Goal: Contribute content: Contribute content

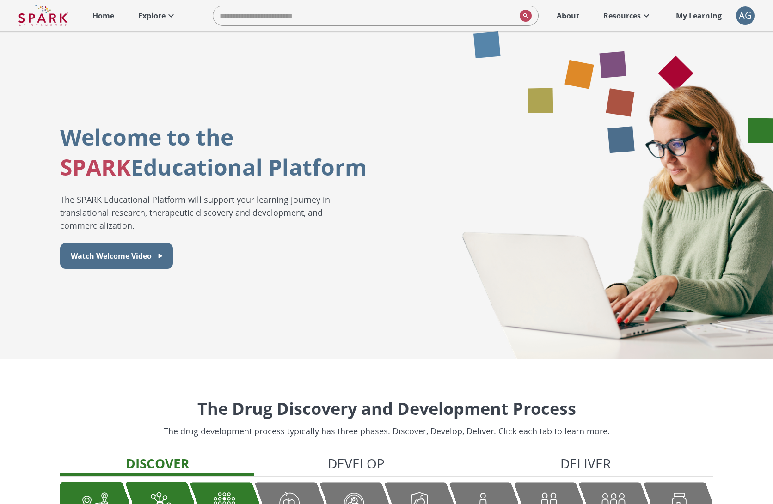
click at [162, 23] on link "Explore" at bounding box center [158, 16] width 48 height 20
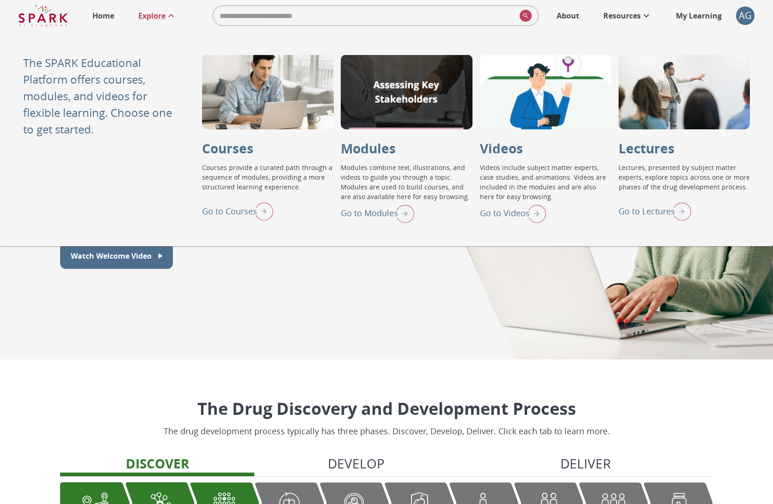
click at [683, 208] on img "Go to Lectures" at bounding box center [679, 211] width 23 height 24
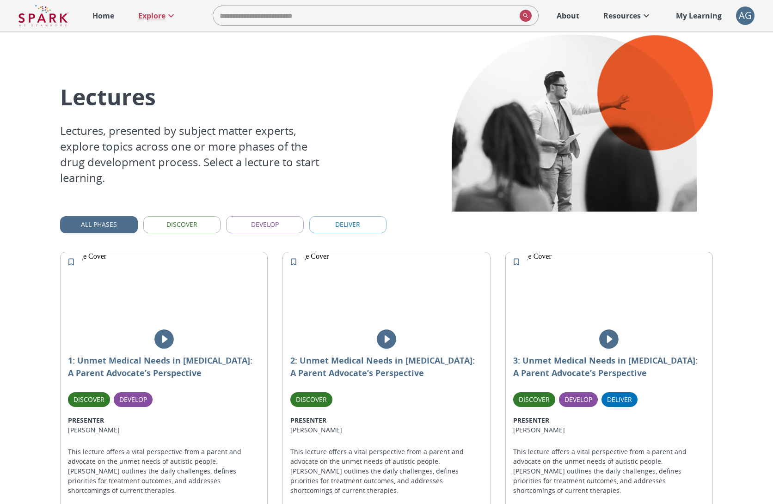
scroll to position [22, 0]
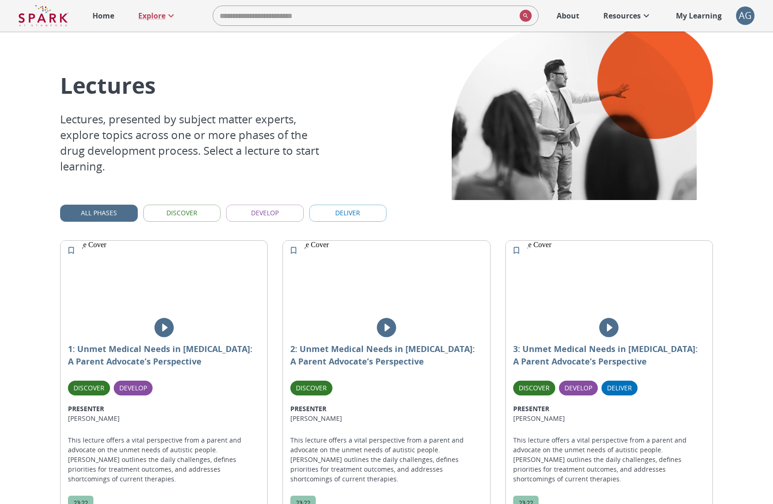
click at [190, 205] on button "Discover" at bounding box center [182, 213] width 78 height 17
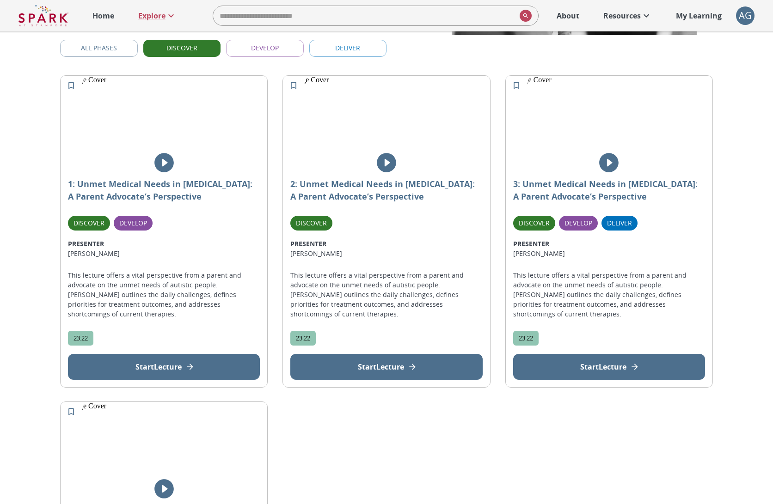
scroll to position [186, 0]
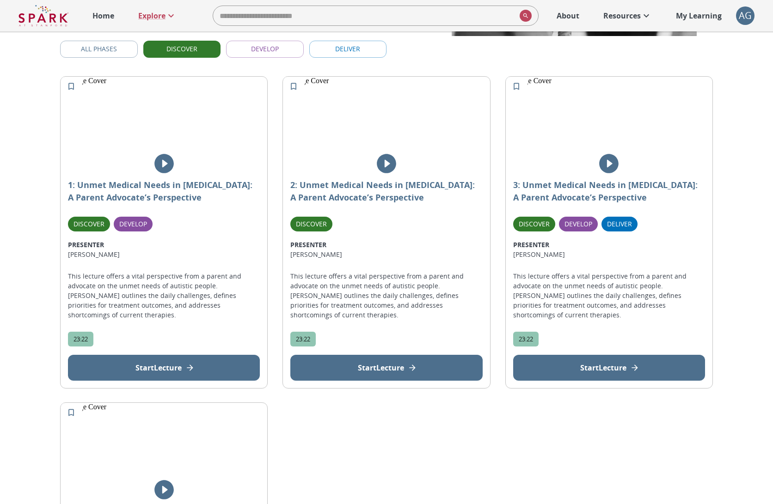
click at [185, 44] on button "Discover" at bounding box center [182, 49] width 78 height 17
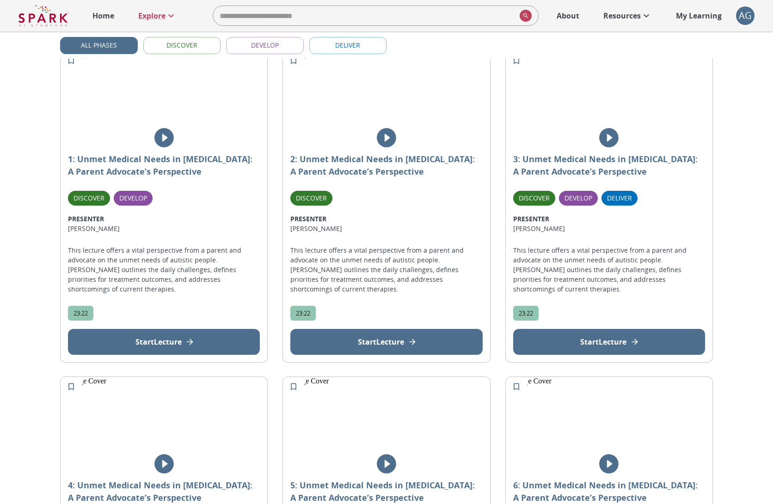
scroll to position [41, 0]
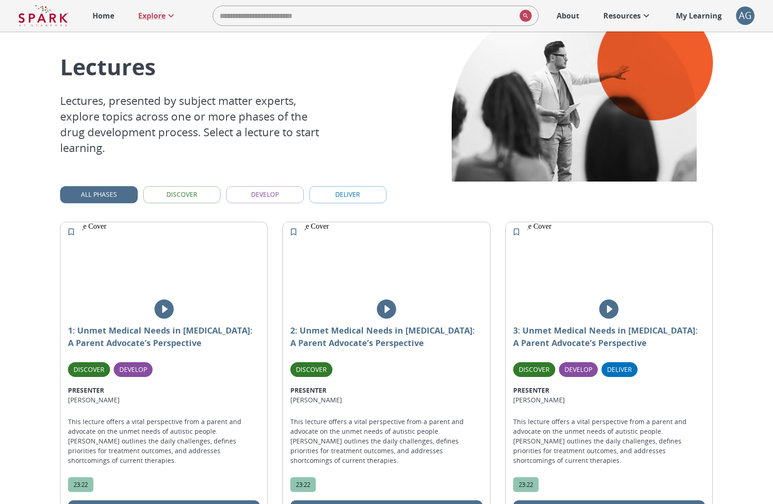
click at [244, 190] on button "Develop" at bounding box center [265, 194] width 78 height 17
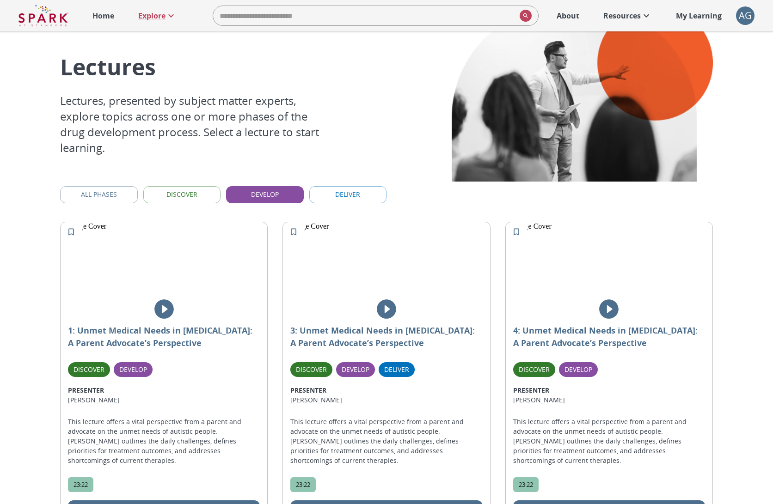
click at [243, 193] on button "Develop" at bounding box center [265, 194] width 78 height 17
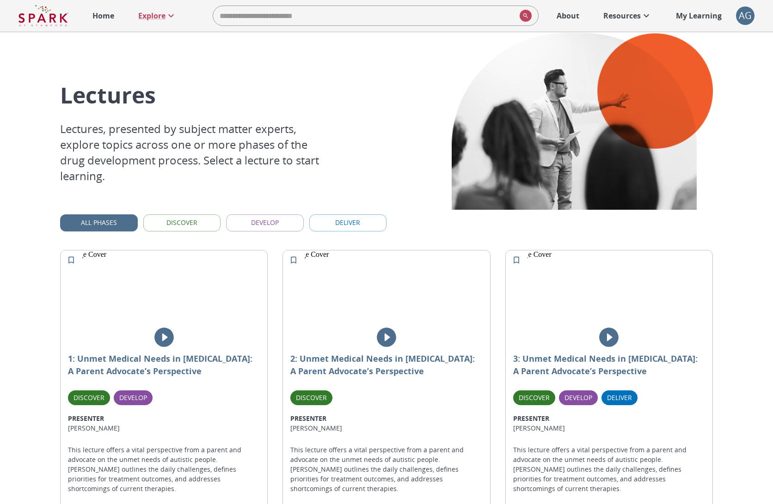
scroll to position [0, 0]
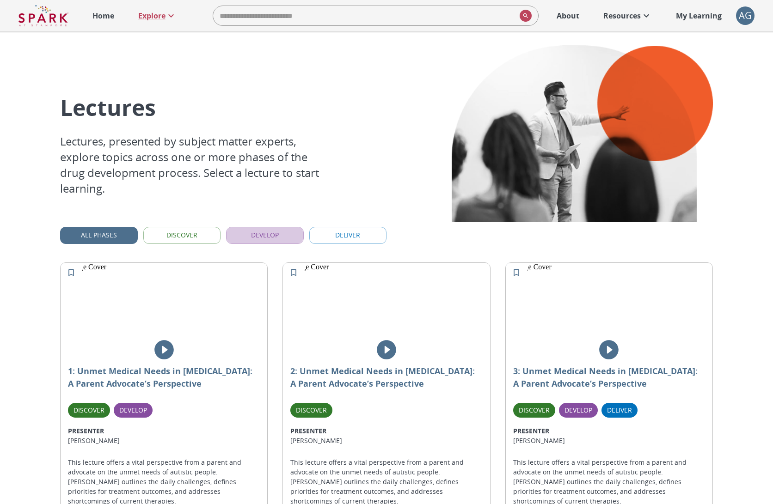
click at [259, 238] on button "Develop" at bounding box center [265, 235] width 78 height 17
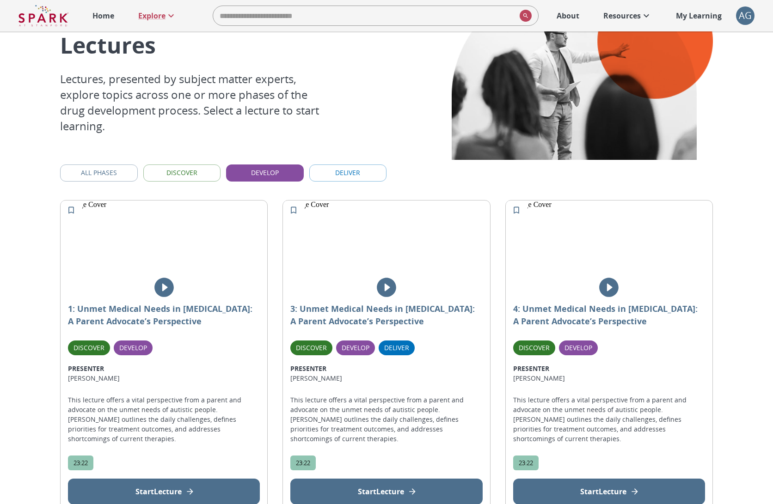
scroll to position [16, 0]
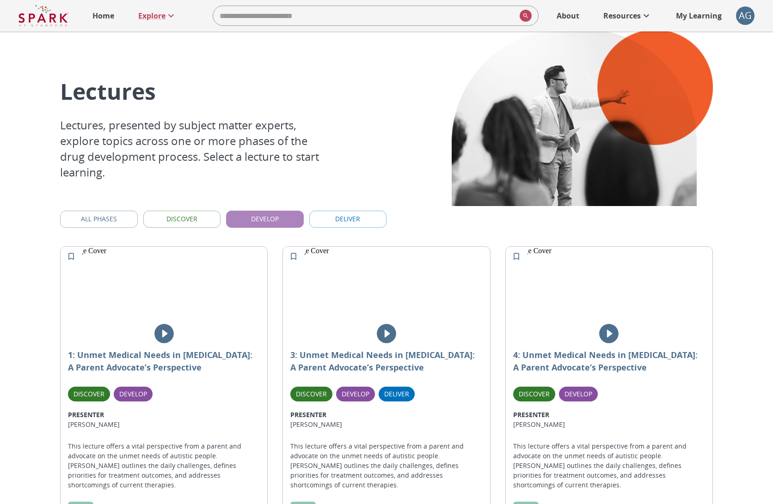
click at [288, 219] on button "Develop" at bounding box center [265, 219] width 78 height 17
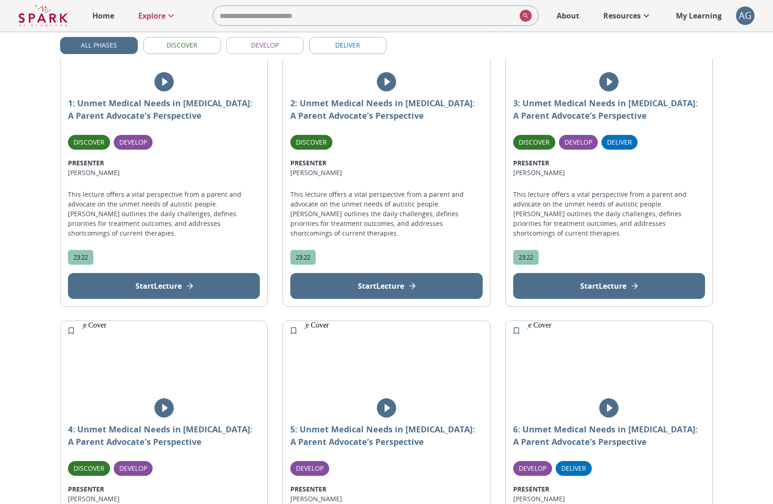
scroll to position [186, 0]
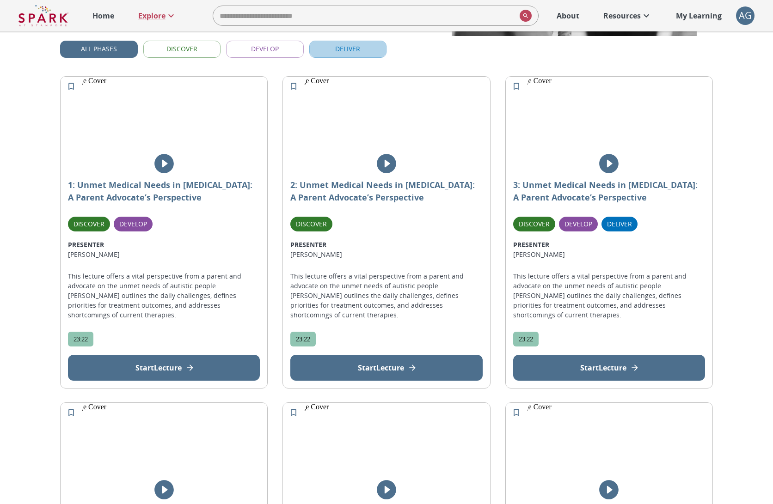
click at [362, 52] on button "Deliver" at bounding box center [348, 49] width 78 height 17
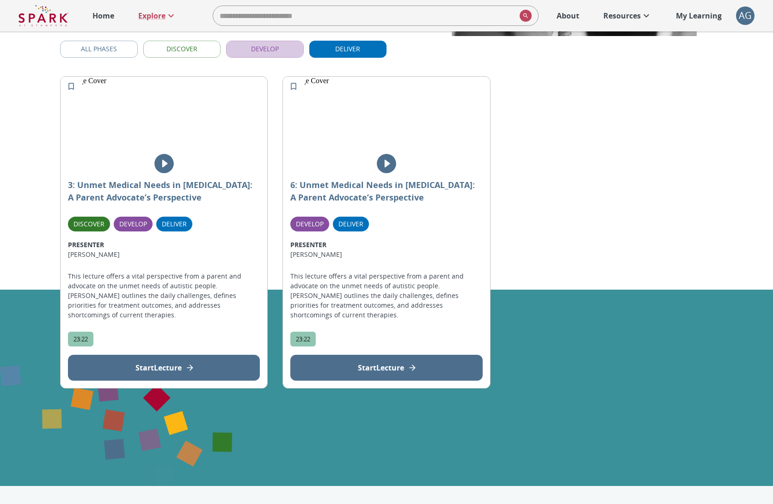
click at [259, 45] on button "Develop" at bounding box center [265, 49] width 78 height 17
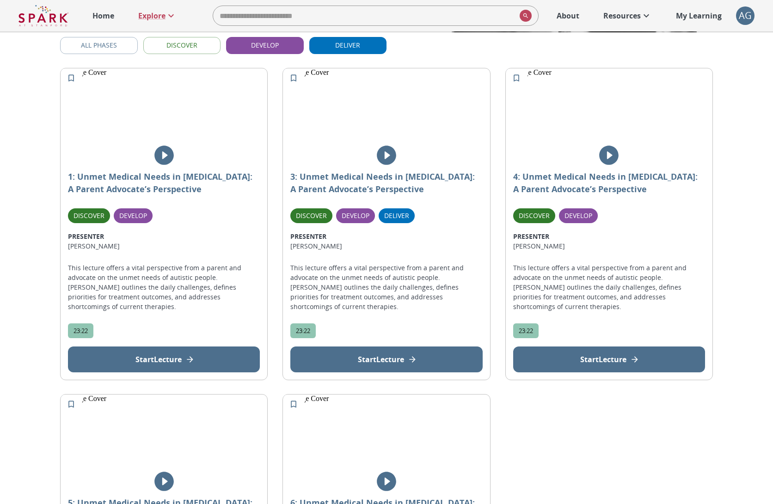
scroll to position [193, 0]
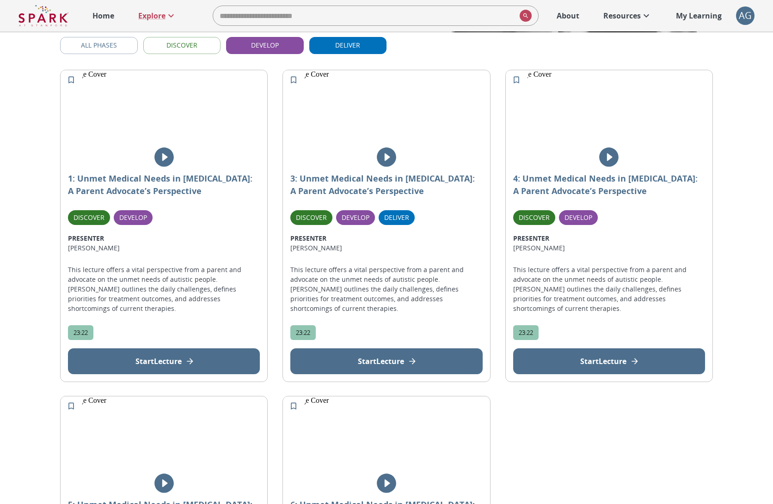
click at [260, 38] on button "Develop" at bounding box center [265, 45] width 78 height 17
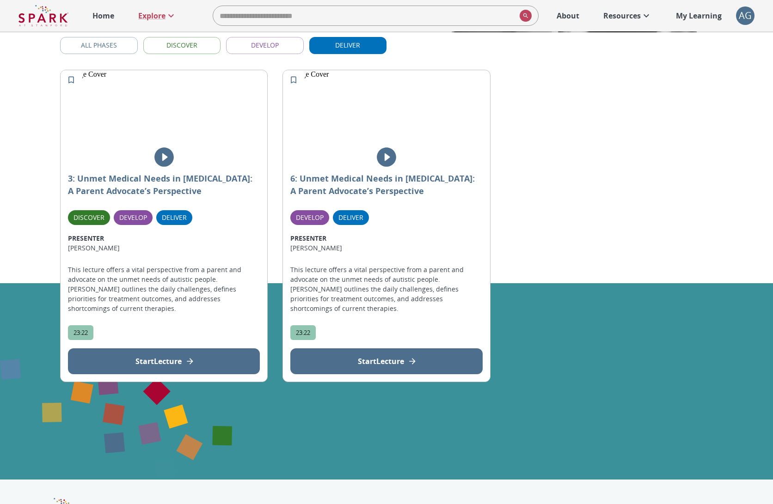
click at [245, 48] on button "Develop" at bounding box center [265, 45] width 78 height 17
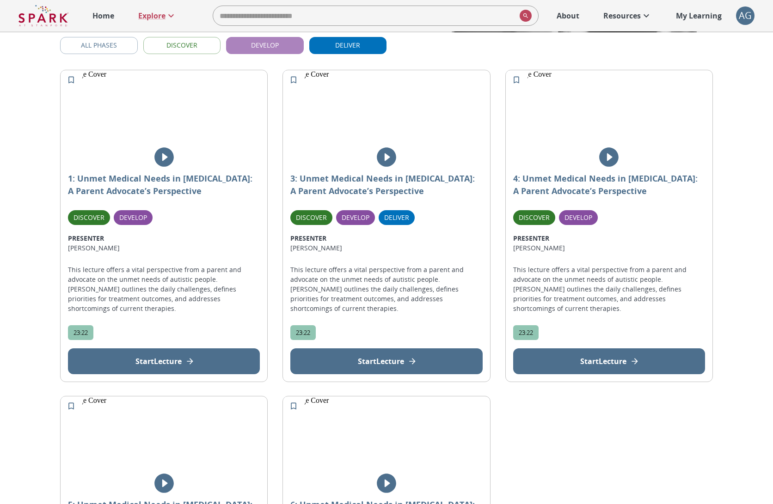
click at [247, 46] on button "Develop" at bounding box center [265, 45] width 78 height 17
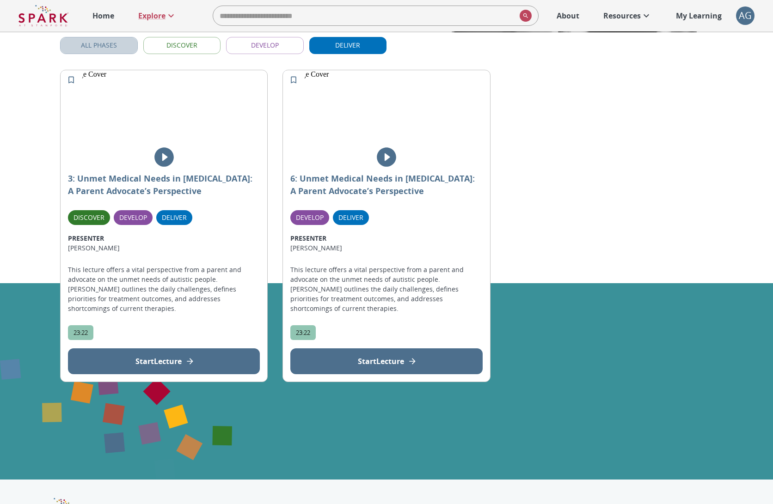
click at [117, 47] on button "All Phases" at bounding box center [99, 45] width 78 height 17
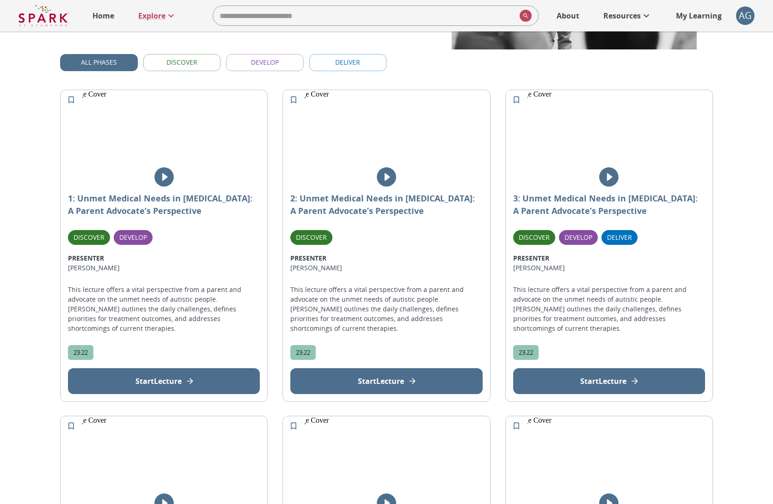
scroll to position [52, 0]
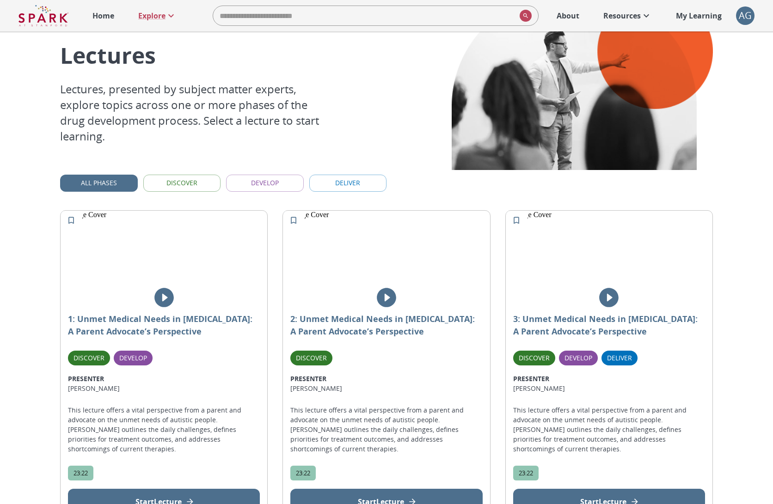
click at [196, 186] on button "Discover" at bounding box center [182, 183] width 78 height 17
click at [201, 183] on button "Discover" at bounding box center [182, 183] width 78 height 17
click at [323, 184] on button "Deliver" at bounding box center [348, 183] width 78 height 17
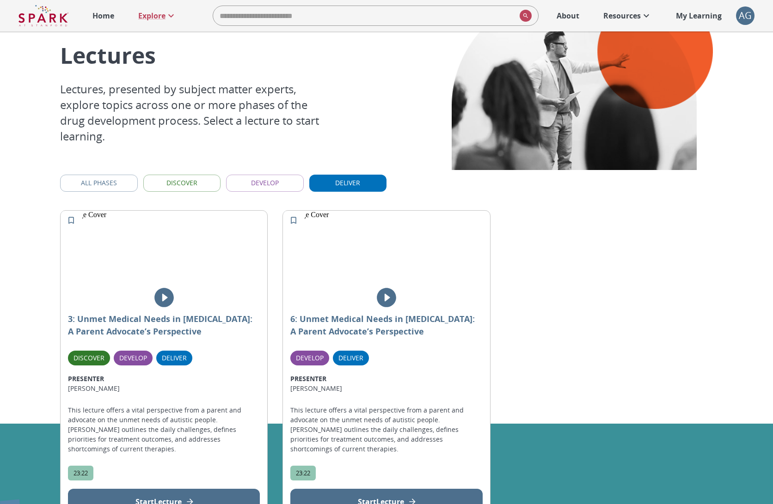
click at [263, 184] on button "Develop" at bounding box center [265, 183] width 78 height 17
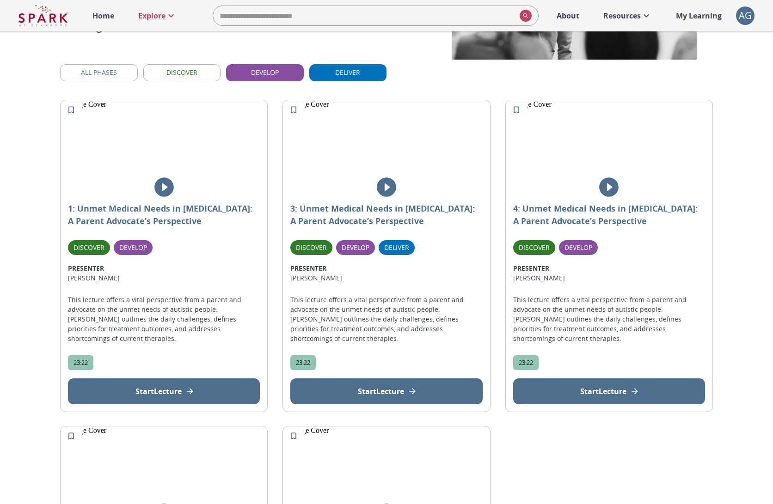
scroll to position [95, 0]
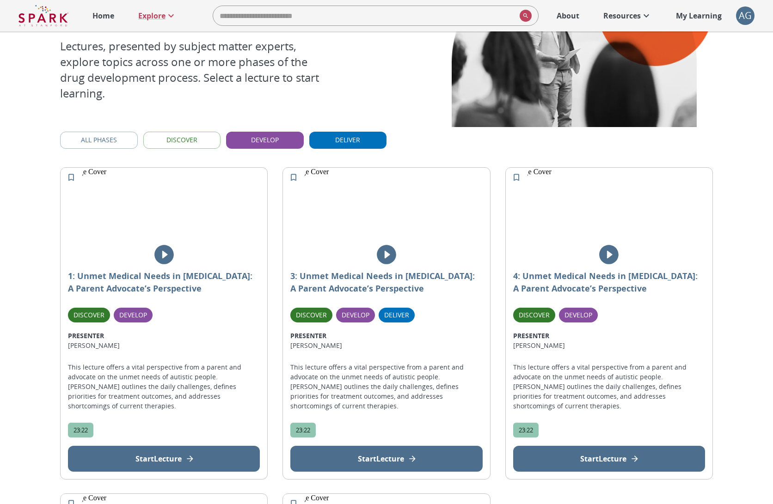
click at [260, 141] on button "Develop" at bounding box center [265, 140] width 78 height 17
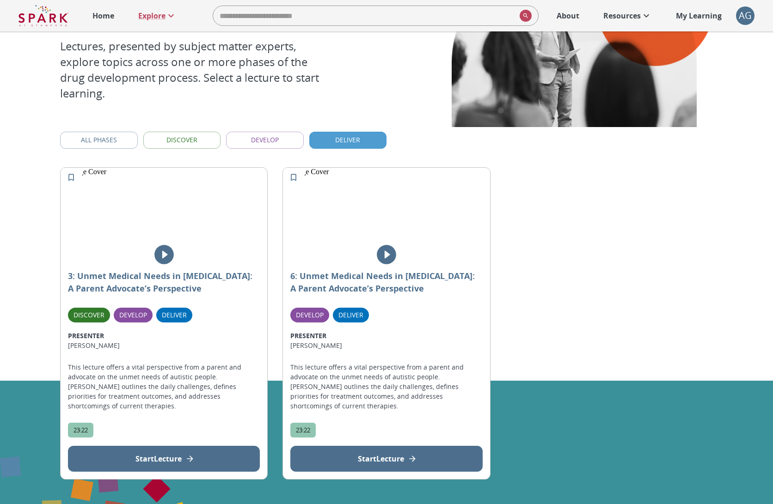
click at [338, 138] on button "Deliver" at bounding box center [348, 140] width 78 height 17
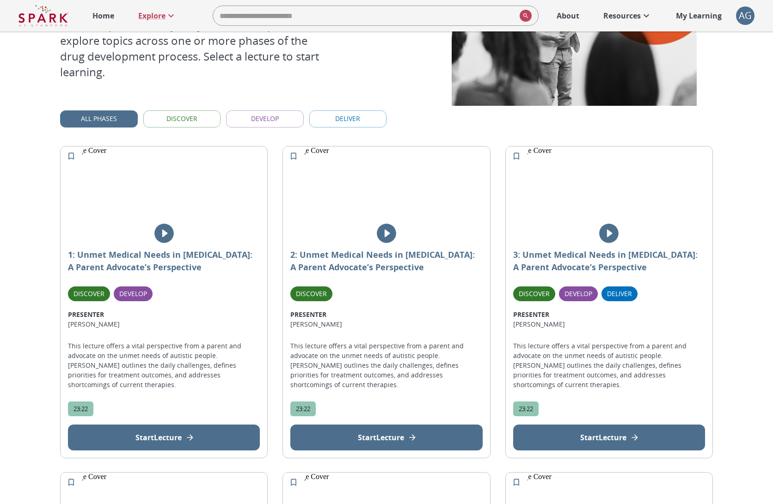
scroll to position [118, 0]
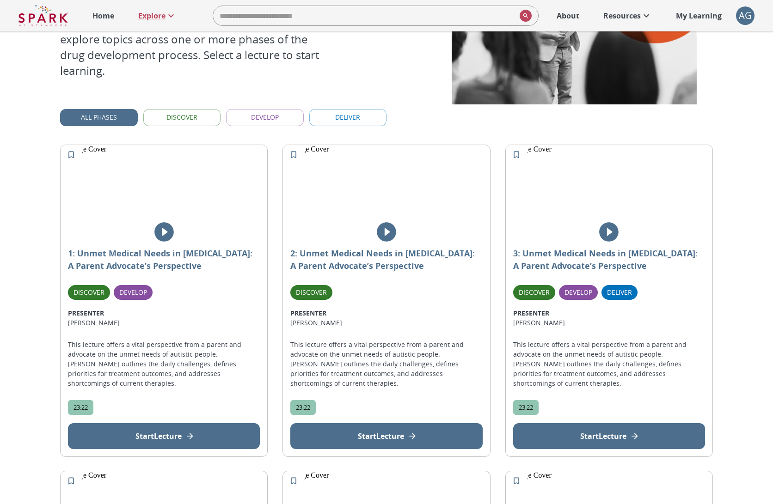
click at [253, 123] on button "Develop" at bounding box center [265, 117] width 78 height 17
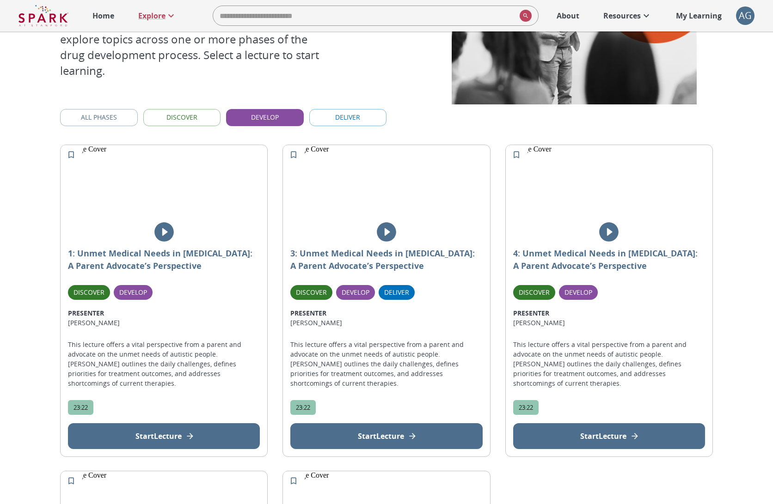
click at [253, 123] on button "Develop" at bounding box center [265, 117] width 78 height 17
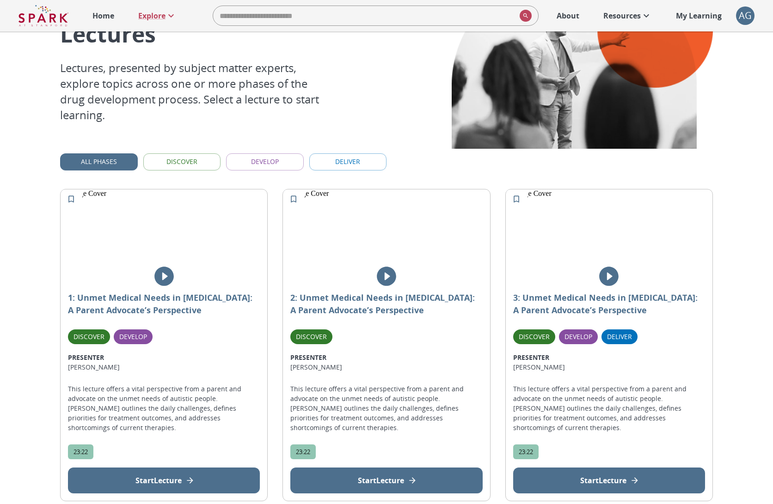
scroll to position [74, 0]
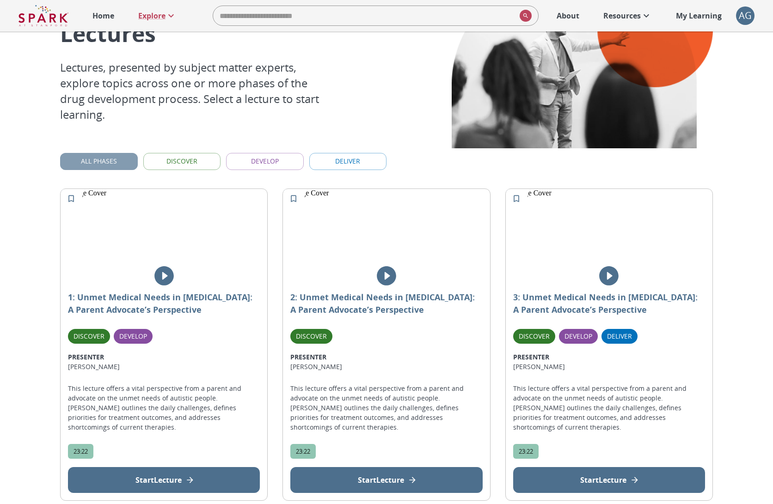
click at [110, 162] on button "All Phases" at bounding box center [99, 161] width 78 height 17
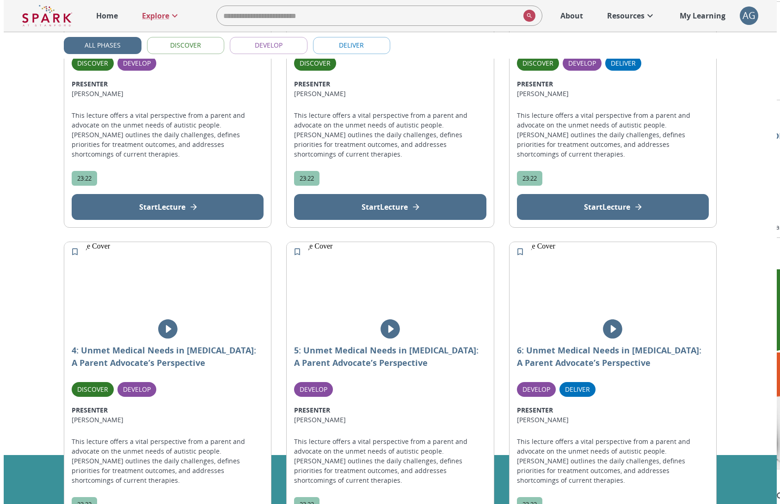
scroll to position [191, 0]
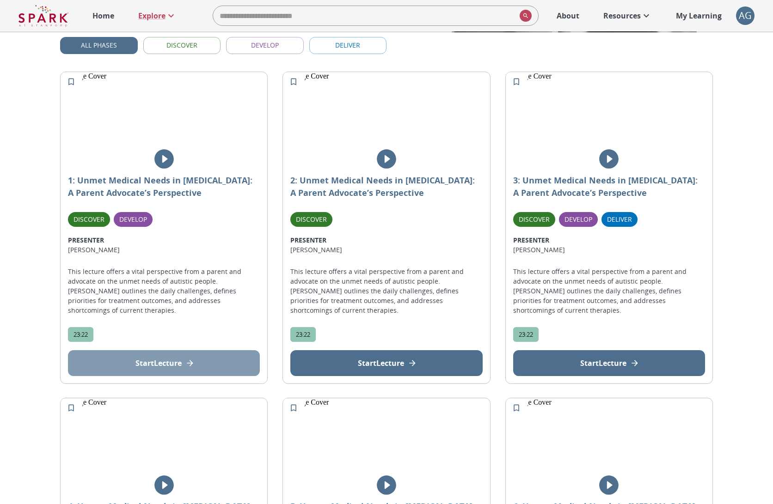
click at [168, 366] on p "Start Lecture" at bounding box center [158, 363] width 46 height 11
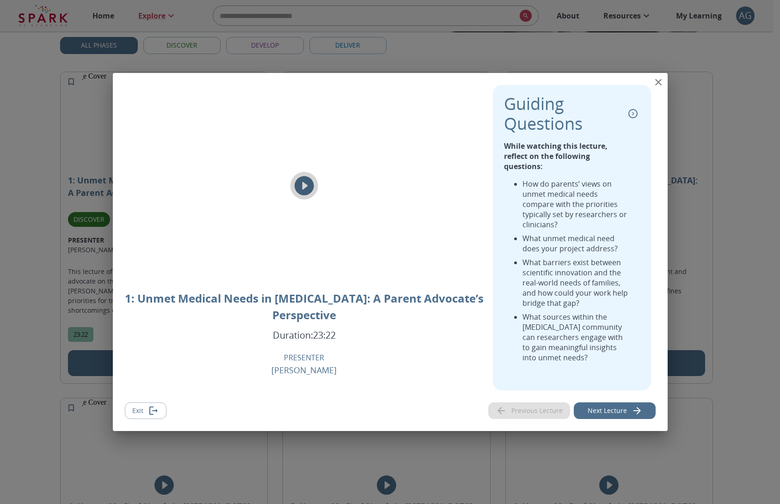
click at [303, 193] on icon "play" at bounding box center [304, 185] width 23 height 23
click at [661, 88] on icon "close" at bounding box center [658, 82] width 11 height 11
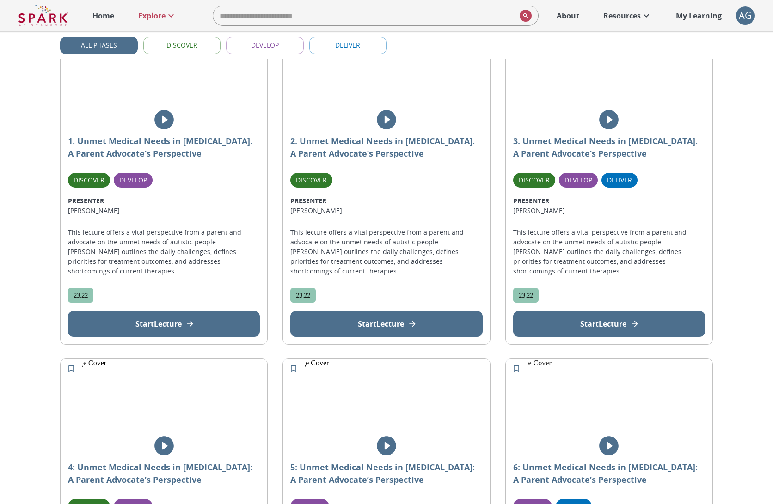
scroll to position [244, 0]
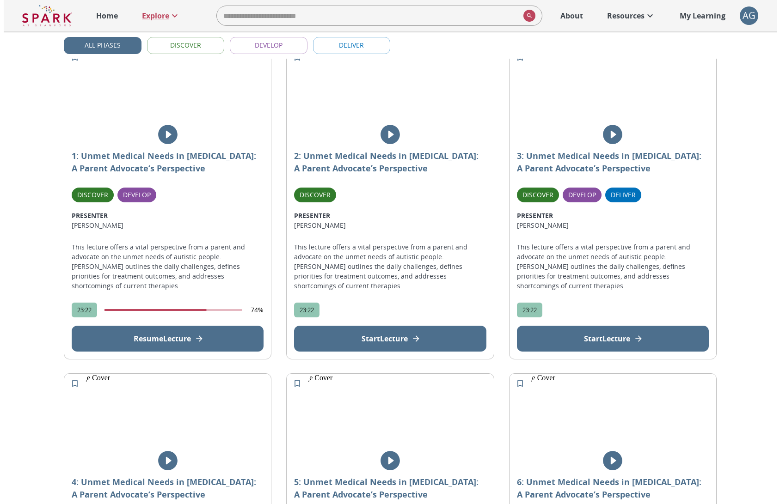
scroll to position [94, 0]
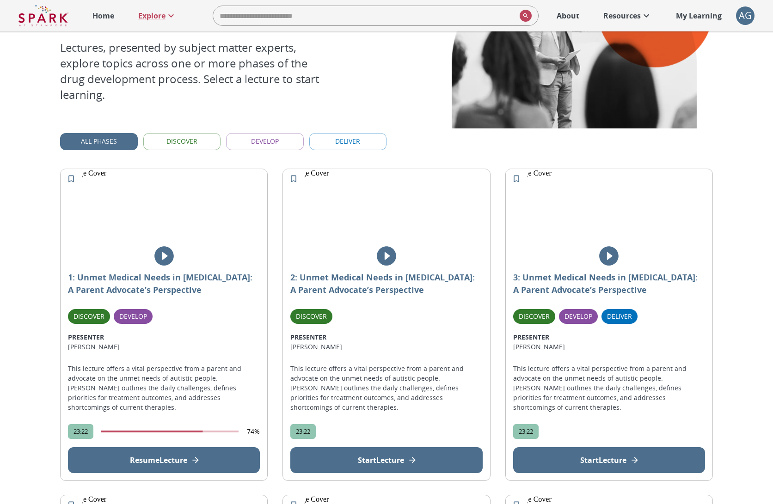
click at [164, 254] on icon "play" at bounding box center [164, 256] width 23 height 23
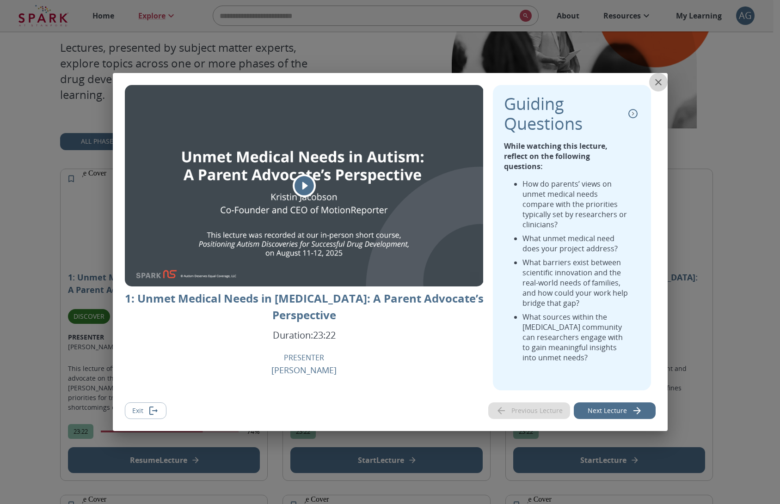
click at [658, 86] on icon "close" at bounding box center [658, 82] width 6 height 6
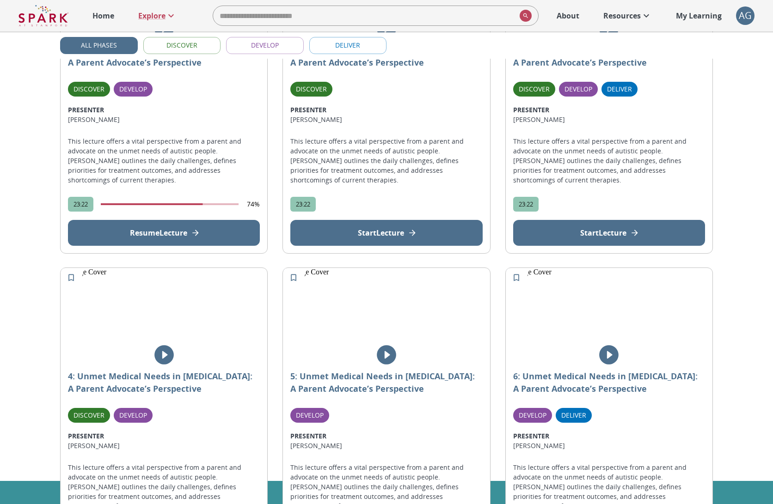
scroll to position [339, 0]
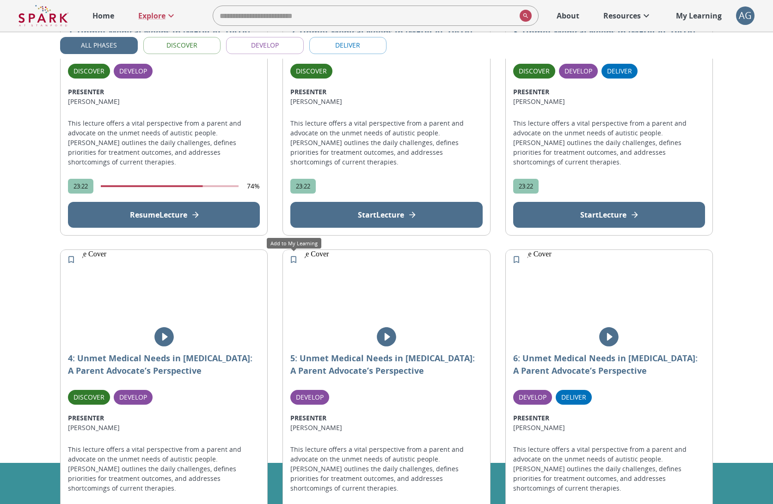
click at [295, 262] on icon "Add to My Learning" at bounding box center [294, 259] width 6 height 7
click at [713, 12] on p "My Learning" at bounding box center [699, 15] width 46 height 11
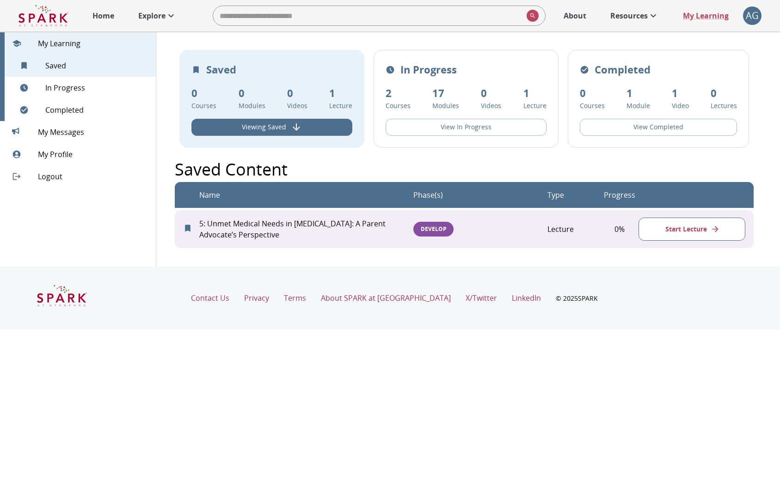
click at [169, 22] on link "Explore" at bounding box center [158, 16] width 48 height 20
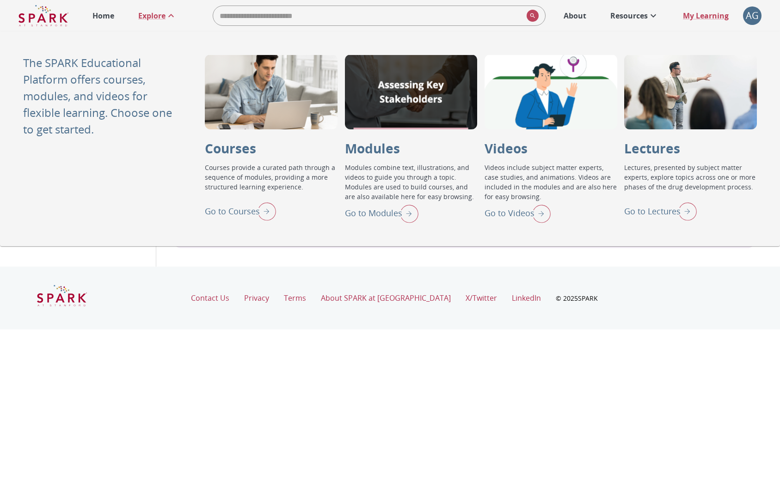
click at [686, 218] on img "Go to Lectures" at bounding box center [685, 211] width 23 height 24
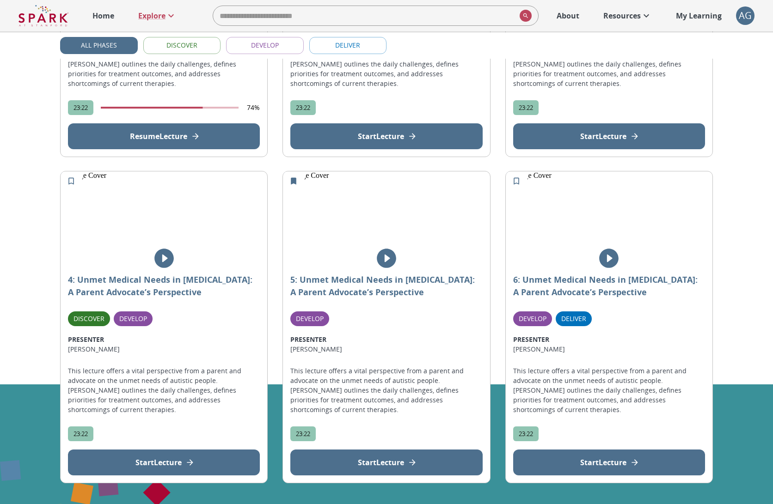
scroll to position [412, 0]
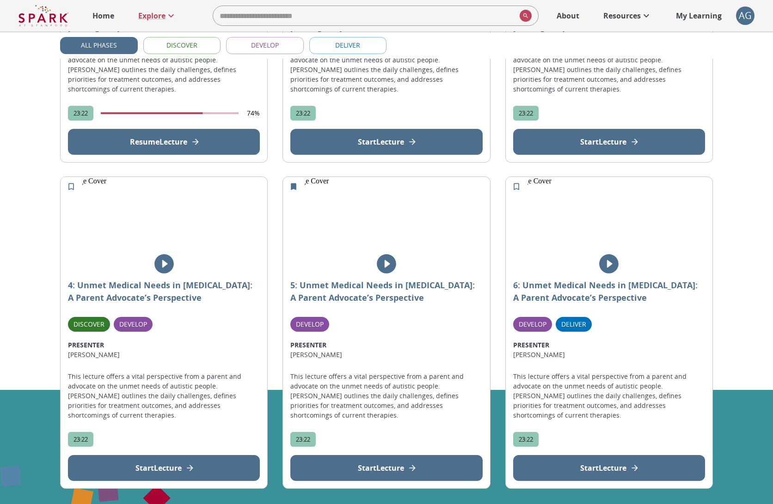
click at [69, 185] on icon "Add to My Learning" at bounding box center [71, 186] width 9 height 9
click at [516, 186] on icon "Add to My Learning" at bounding box center [516, 186] width 9 height 9
click at [515, 185] on icon "Remove from My Learning" at bounding box center [517, 186] width 6 height 7
click at [697, 21] on p "My Learning" at bounding box center [699, 15] width 46 height 11
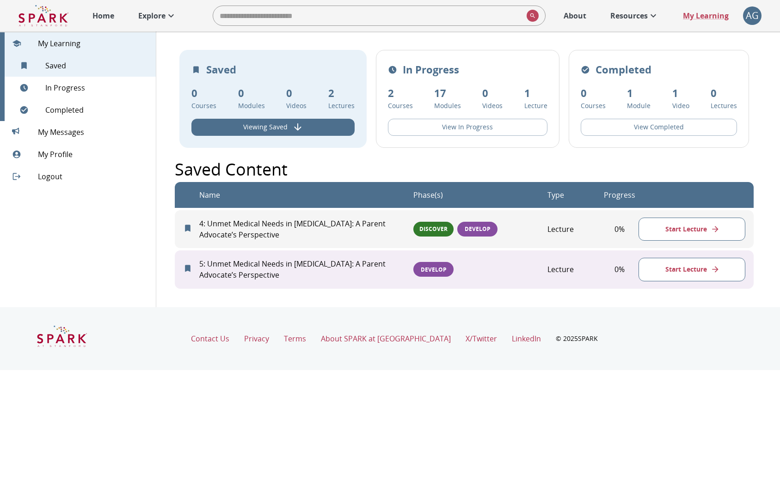
click at [147, 2] on div "Home Explore ​ About Resources My Learning + AG 0" at bounding box center [390, 15] width 780 height 31
click at [145, 11] on p "Explore" at bounding box center [151, 15] width 27 height 11
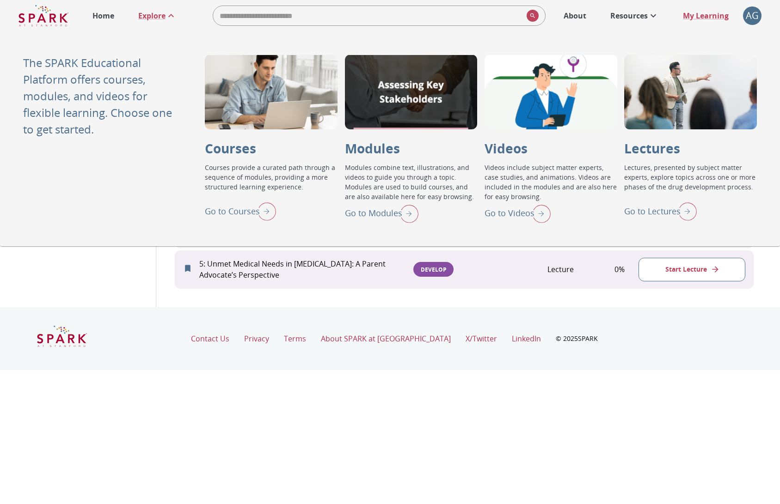
click at [690, 214] on img "Go to Lectures" at bounding box center [685, 211] width 23 height 24
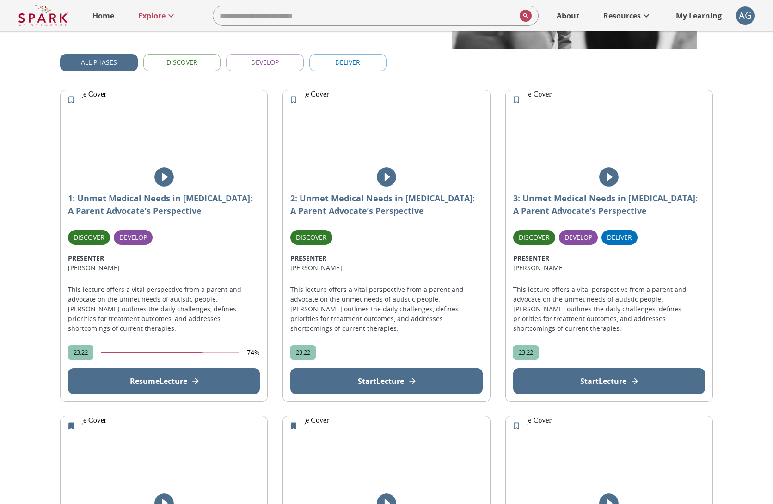
scroll to position [175, 0]
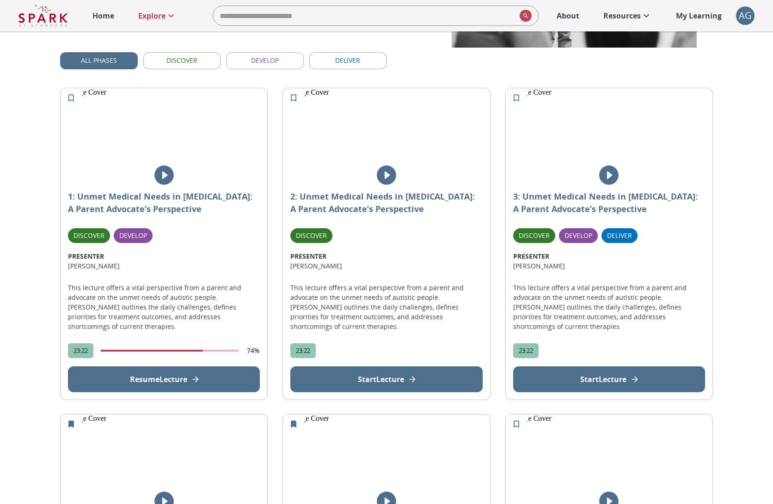
click at [67, 94] on icon "Add to My Learning" at bounding box center [71, 97] width 9 height 9
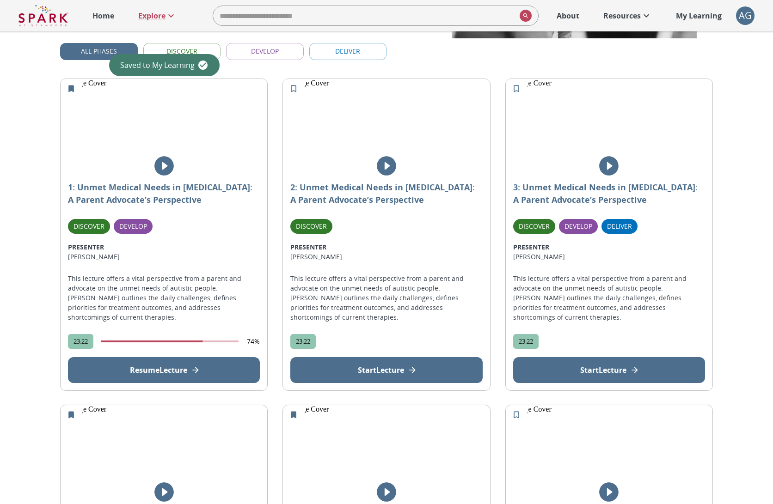
scroll to position [184, 0]
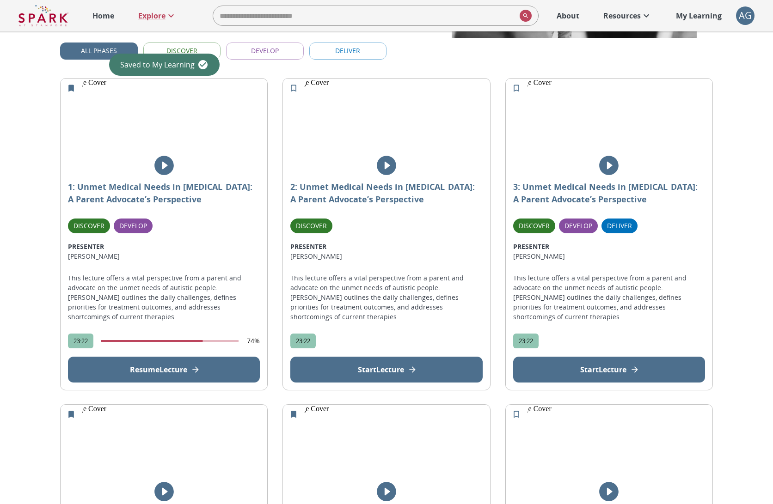
click at [696, 17] on p "My Learning" at bounding box center [699, 15] width 46 height 11
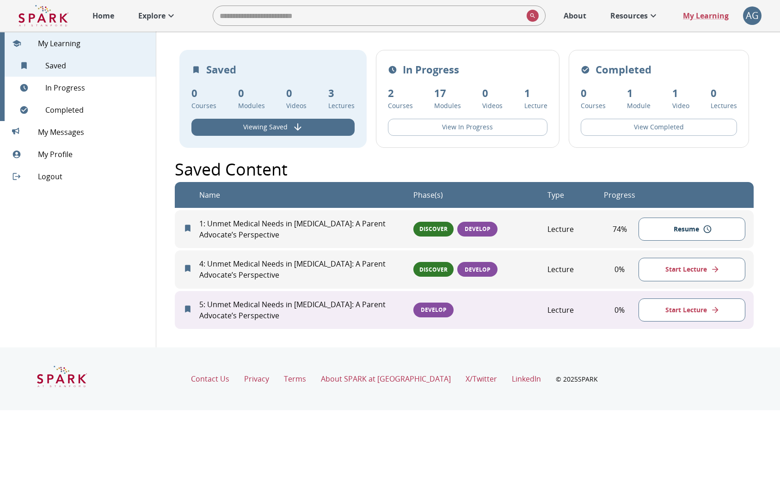
click at [170, 13] on icon at bounding box center [170, 15] width 11 height 11
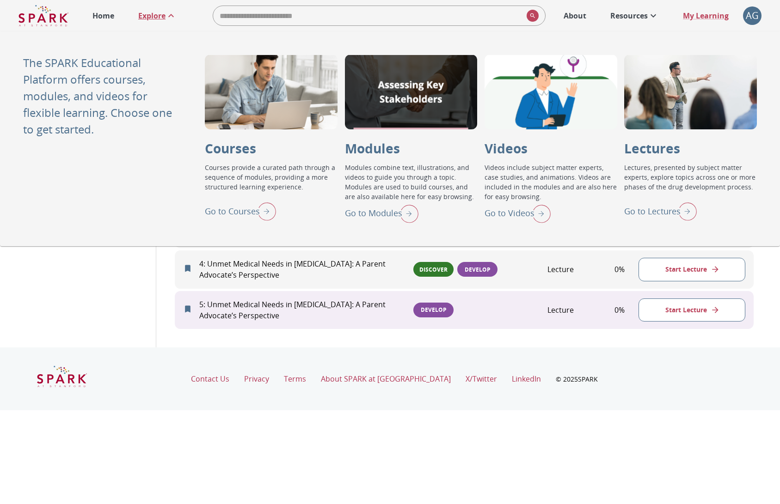
click at [684, 218] on img "Go to Lectures" at bounding box center [685, 211] width 23 height 24
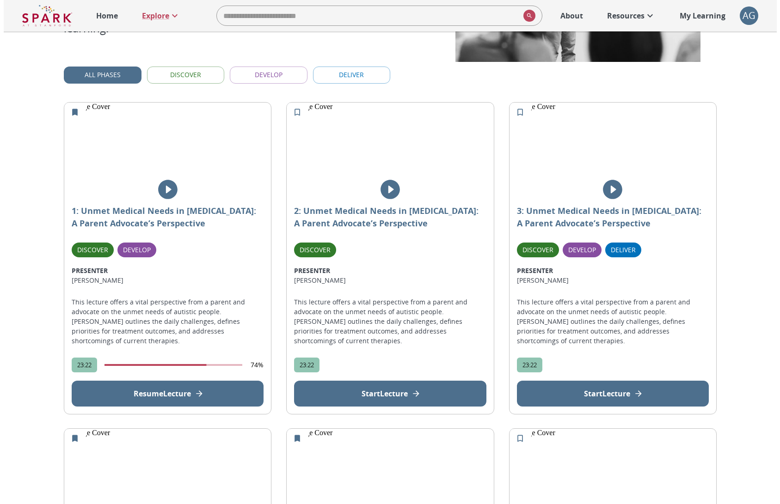
scroll to position [172, 0]
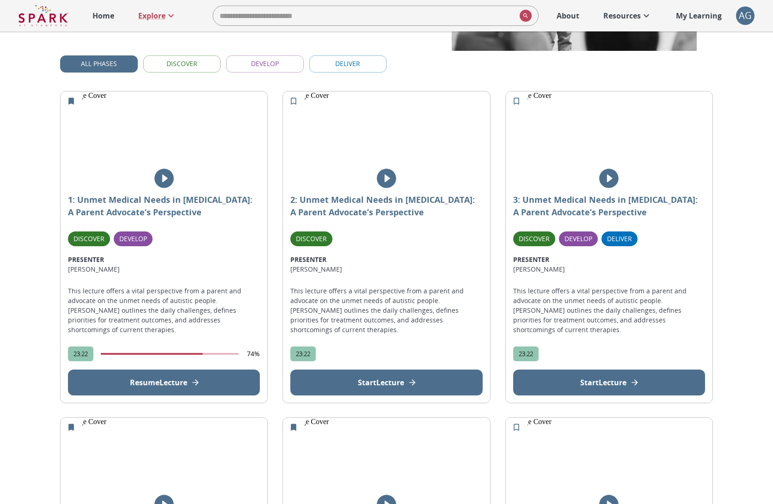
click at [191, 379] on icon "View Lecture" at bounding box center [195, 382] width 9 height 9
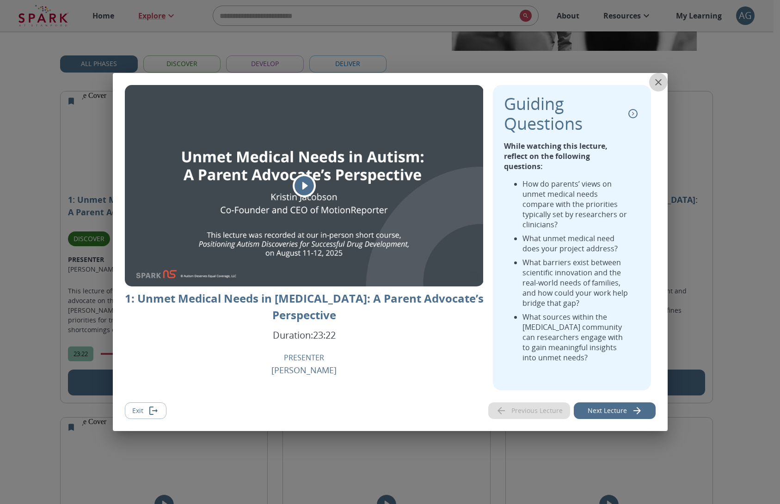
click at [660, 88] on icon "close" at bounding box center [658, 82] width 11 height 11
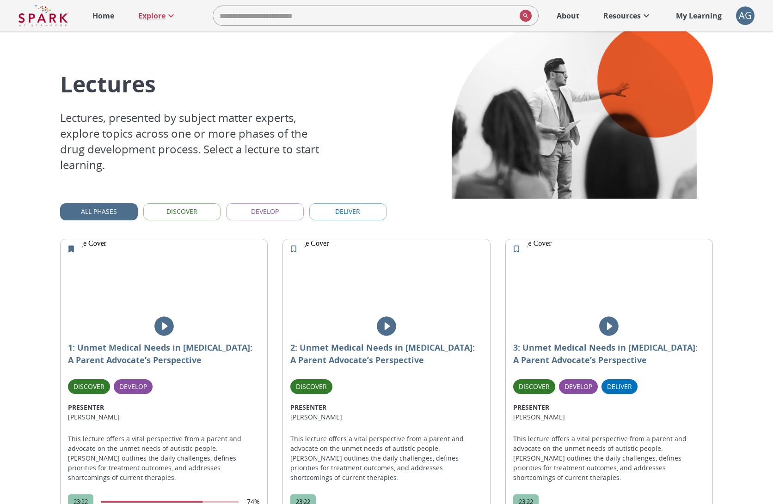
scroll to position [22, 0]
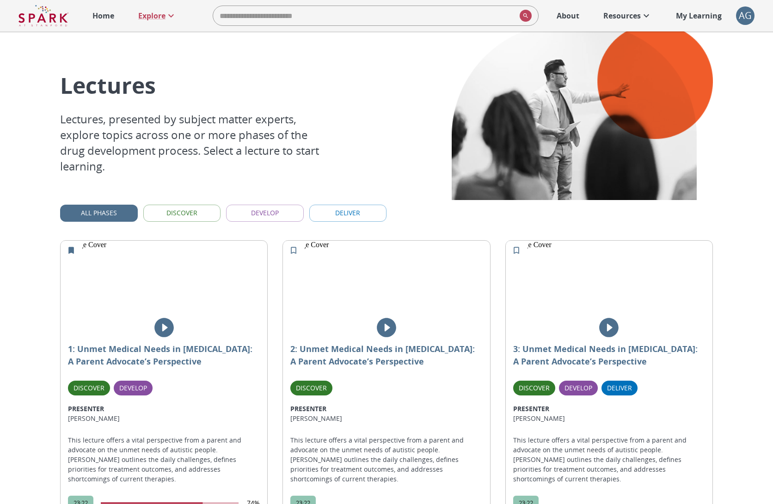
click at [701, 15] on p "My Learning" at bounding box center [699, 15] width 46 height 11
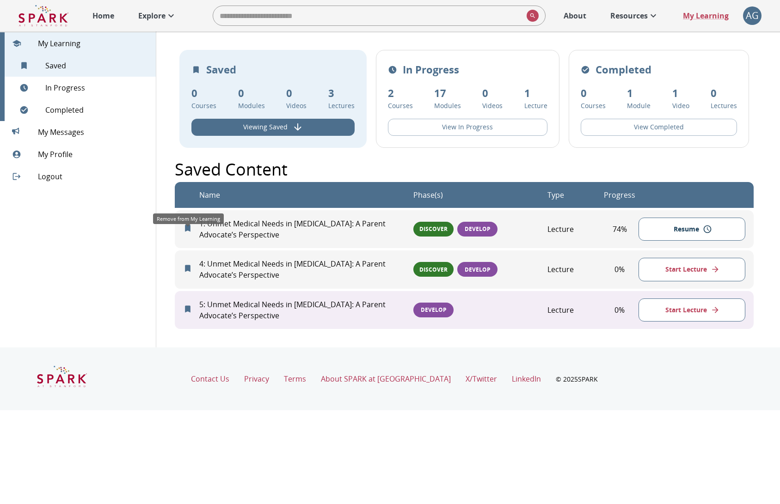
click at [187, 232] on icon "Remove from My Learning" at bounding box center [188, 228] width 6 height 7
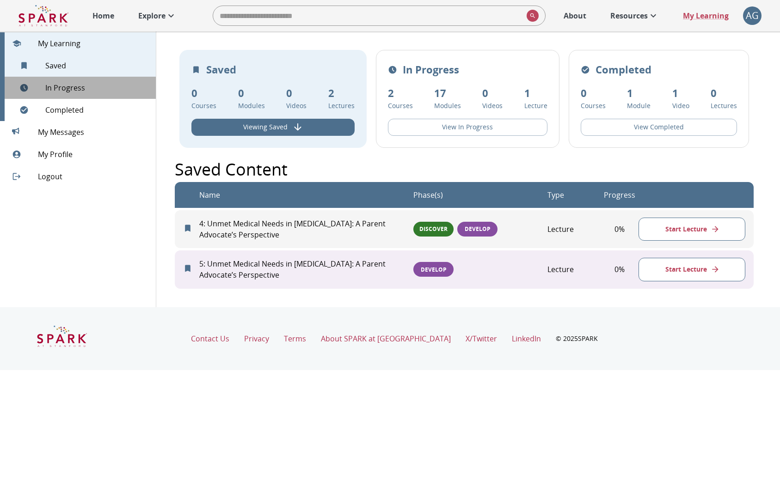
click at [89, 96] on div "In Progress" at bounding box center [78, 88] width 156 height 22
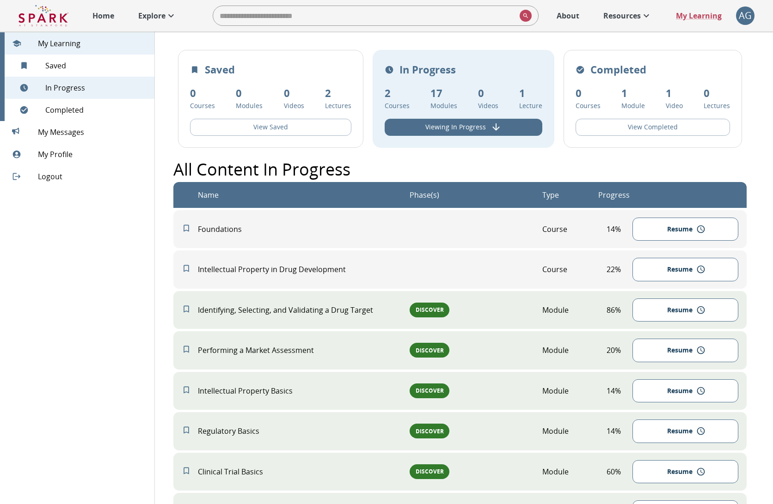
click at [171, 18] on icon at bounding box center [170, 15] width 11 height 11
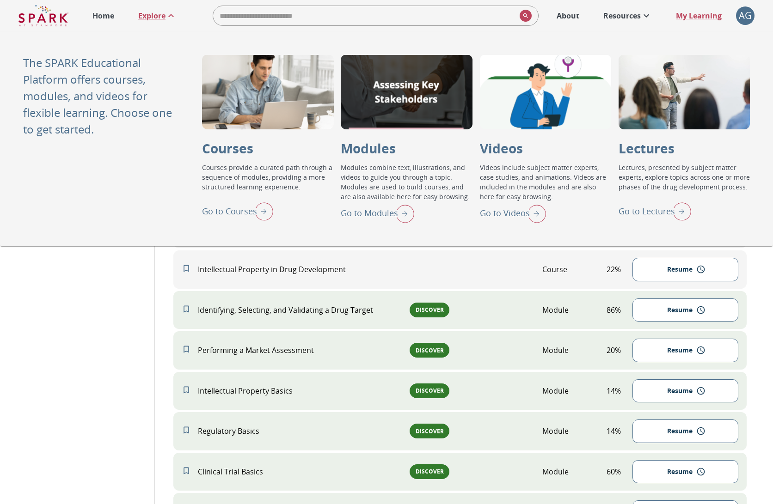
click at [677, 208] on img "Go to Lectures" at bounding box center [679, 211] width 23 height 24
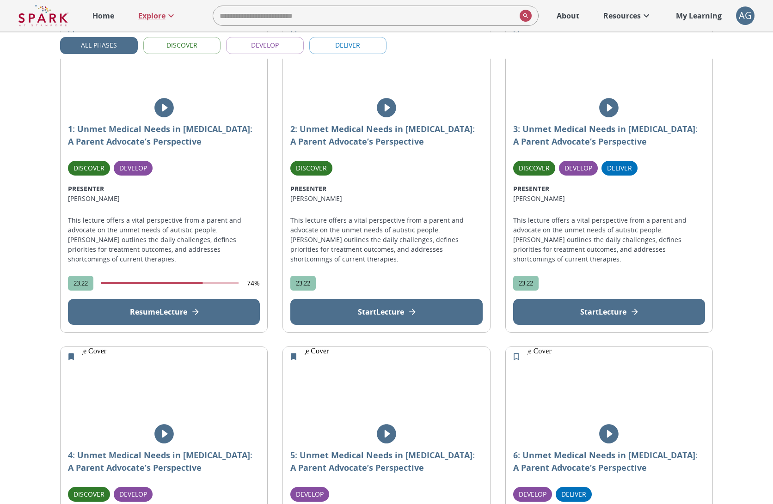
scroll to position [73, 0]
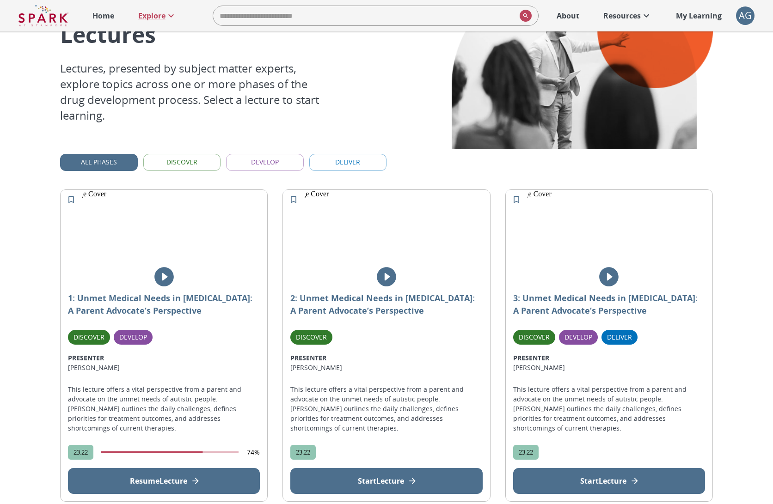
click at [747, 16] on div "AG" at bounding box center [745, 15] width 18 height 18
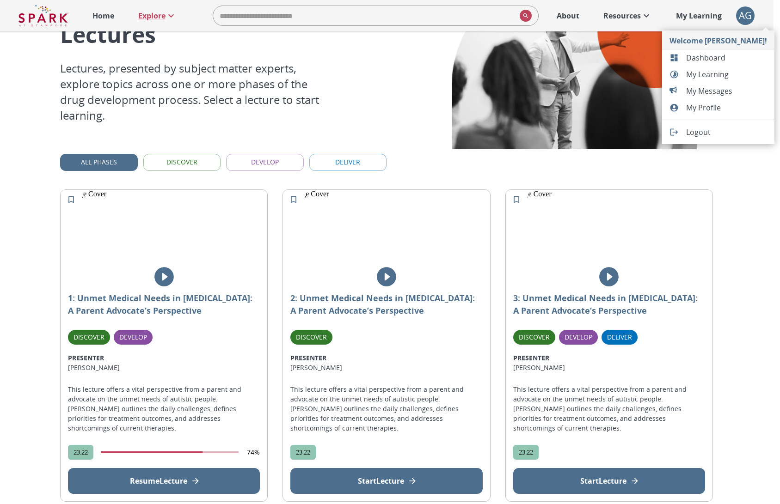
click at [711, 57] on span "Dashboard" at bounding box center [726, 57] width 81 height 11
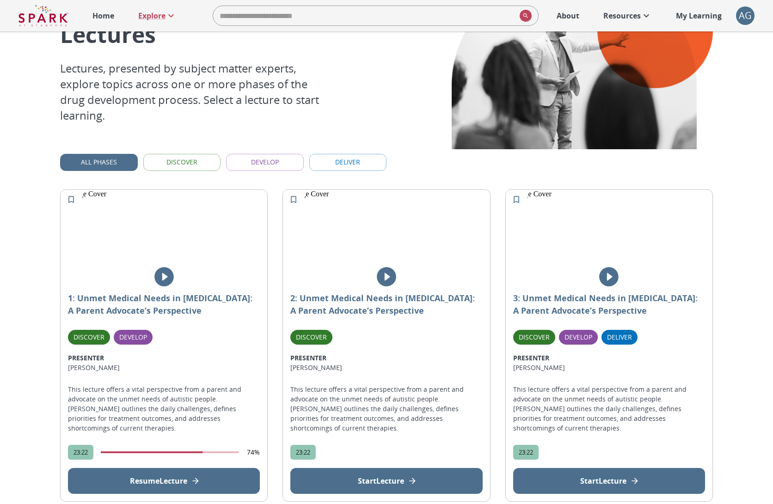
scroll to position [43, 0]
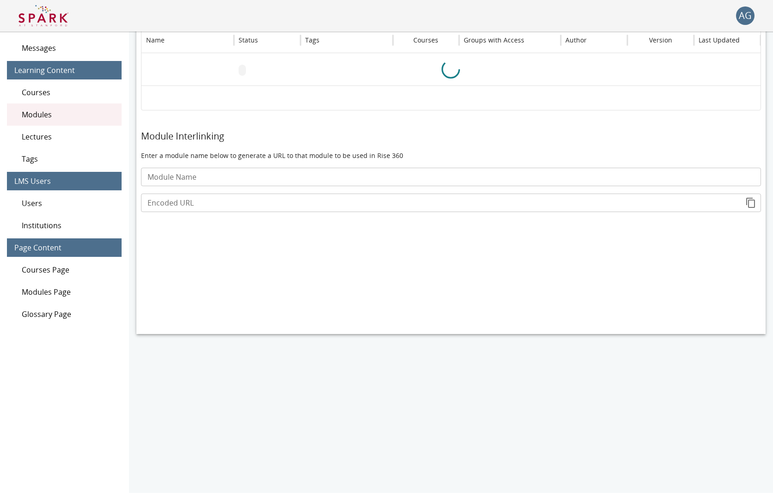
click at [66, 141] on span "Lectures" at bounding box center [68, 136] width 92 height 11
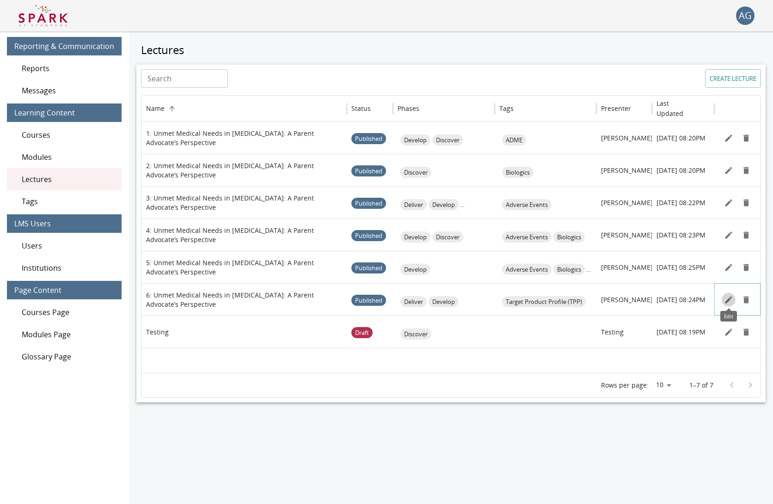
click at [725, 302] on icon "Edit" at bounding box center [728, 299] width 7 height 7
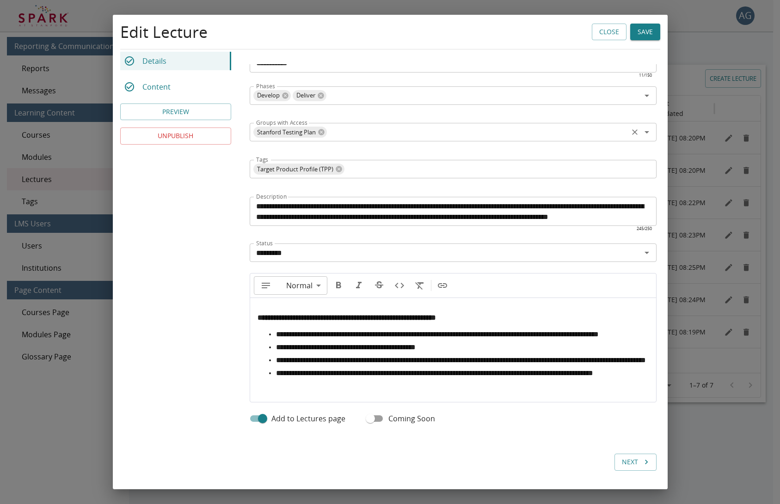
scroll to position [250, 0]
click at [638, 26] on button "Save" at bounding box center [645, 32] width 30 height 17
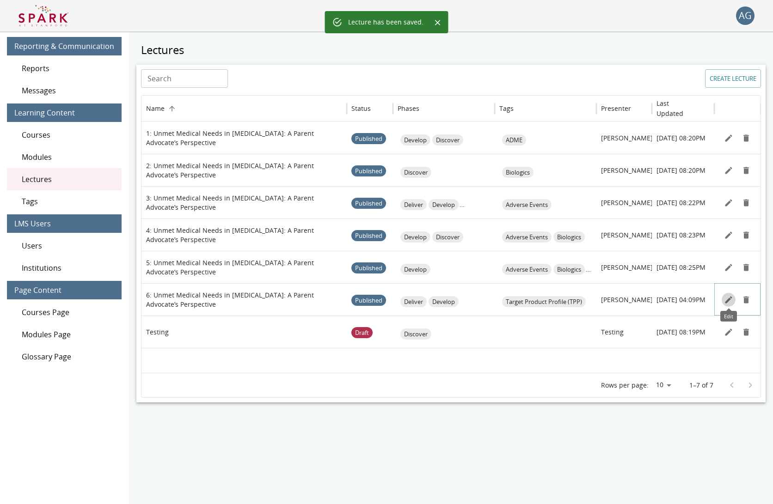
click at [726, 297] on icon "Edit" at bounding box center [728, 299] width 9 height 9
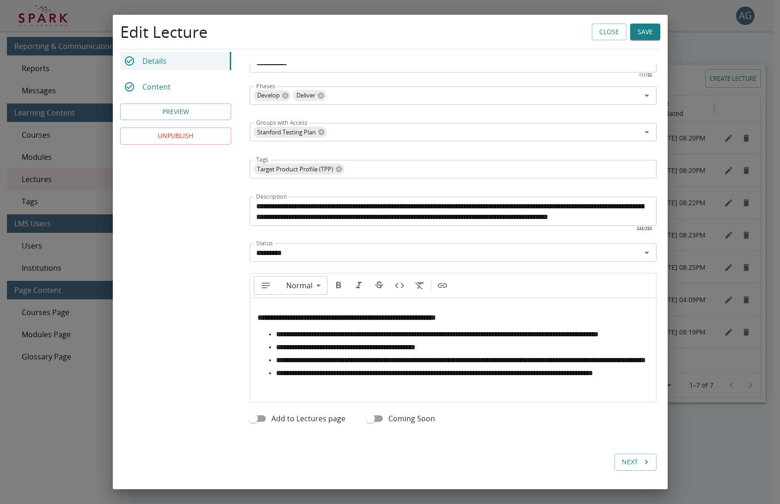
click at [431, 246] on input "*********" at bounding box center [445, 252] width 386 height 13
click at [562, 459] on div "**********" at bounding box center [453, 156] width 407 height 629
click at [603, 33] on button "Close" at bounding box center [609, 32] width 35 height 17
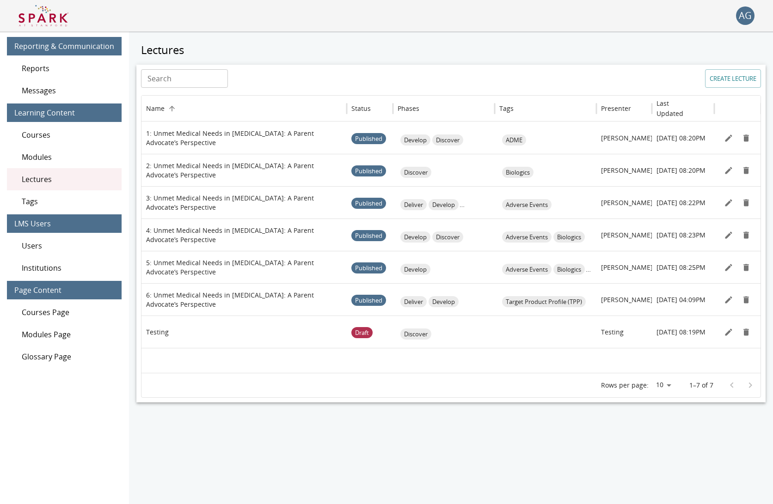
click at [63, 16] on img at bounding box center [43, 16] width 50 height 22
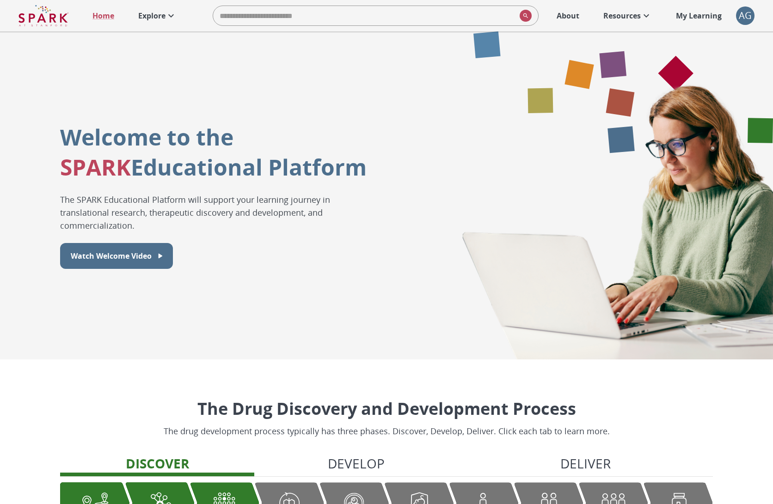
click at [155, 15] on p "Explore" at bounding box center [151, 15] width 27 height 11
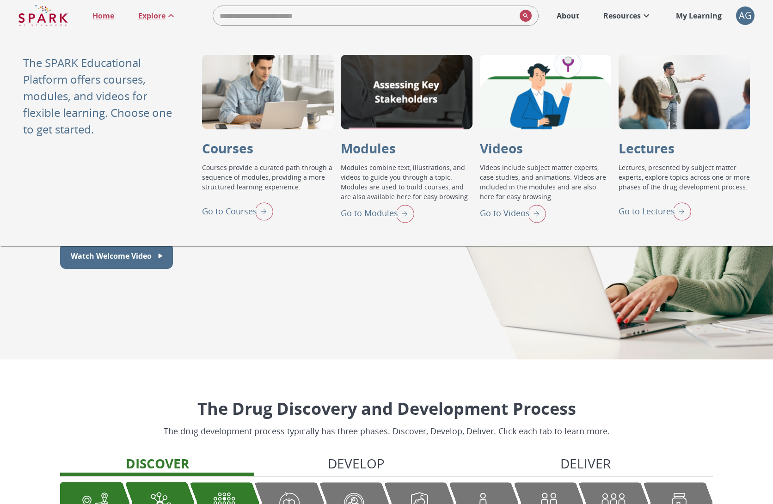
click at [684, 211] on img "Go to Lectures" at bounding box center [679, 211] width 23 height 24
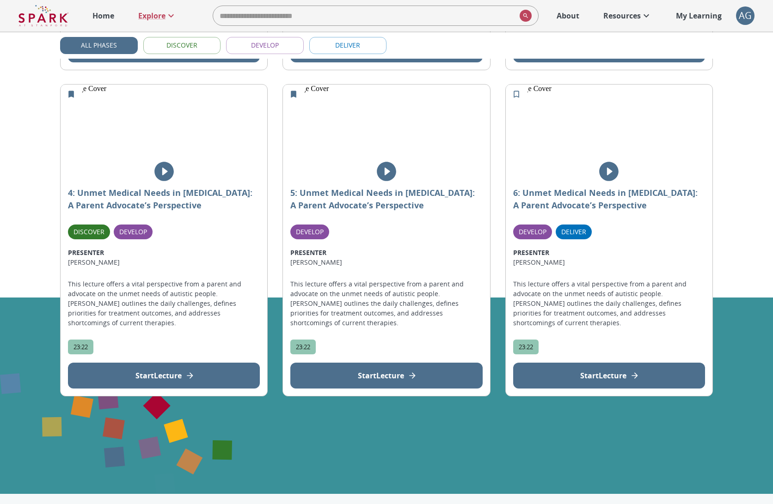
scroll to position [502, 0]
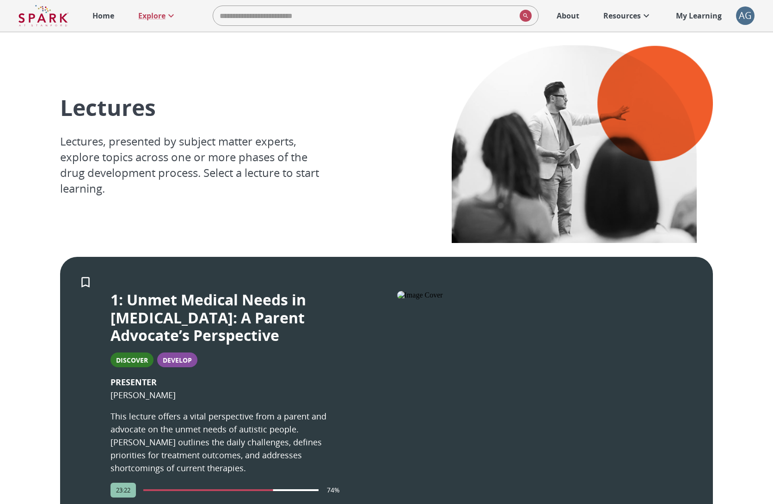
click at [739, 16] on div "AG" at bounding box center [745, 15] width 18 height 18
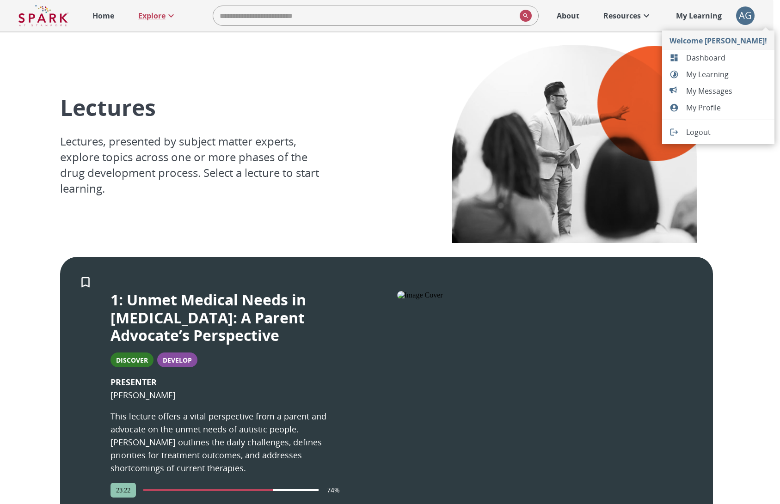
click at [713, 59] on span "Dashboard" at bounding box center [726, 57] width 81 height 11
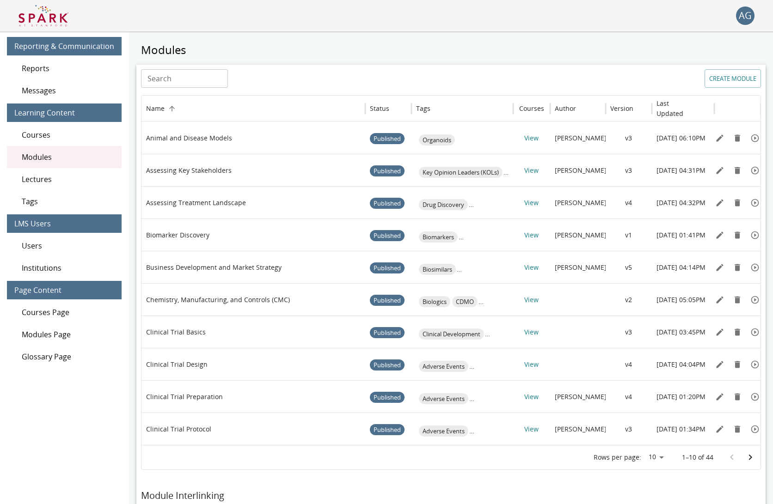
click at [66, 176] on span "Lectures" at bounding box center [68, 179] width 92 height 11
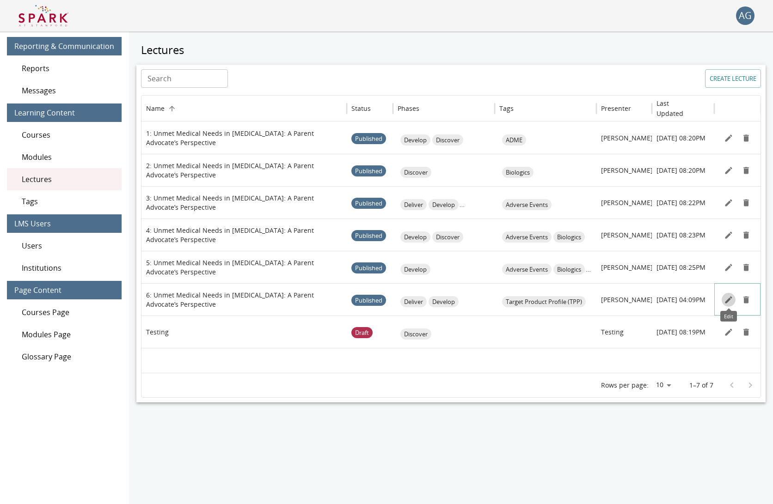
click at [726, 303] on icon "Edit" at bounding box center [728, 299] width 9 height 9
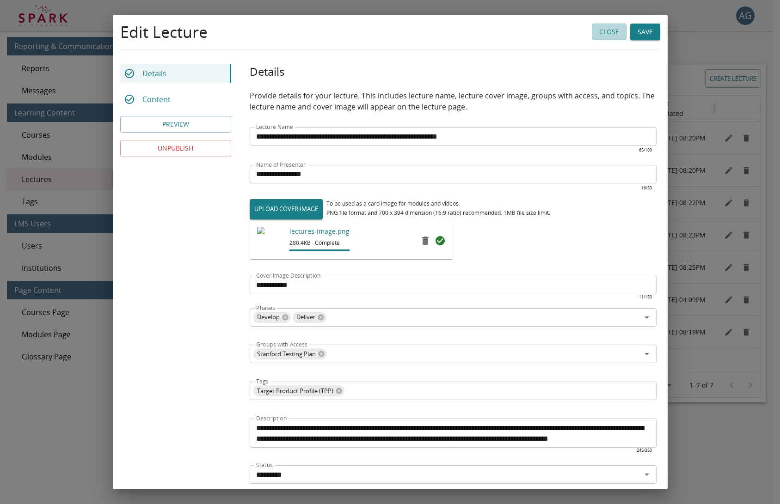
click at [611, 36] on button "Close" at bounding box center [609, 32] width 35 height 17
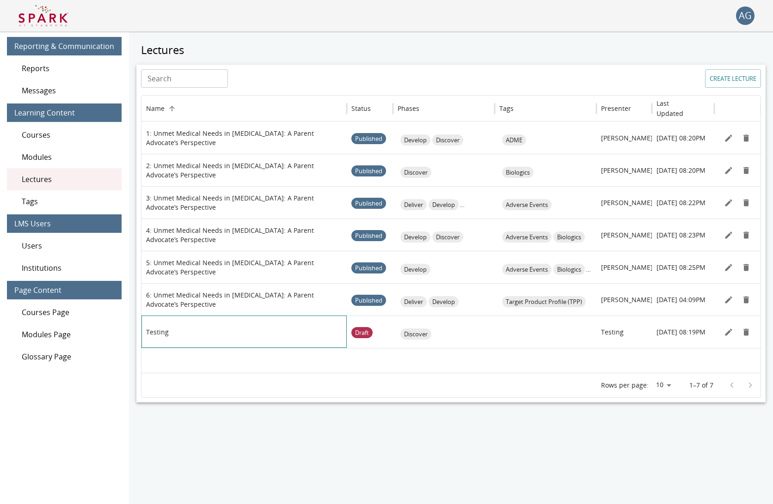
click at [270, 330] on div "Testing" at bounding box center [244, 332] width 196 height 32
click at [729, 337] on button "Edit" at bounding box center [729, 332] width 14 height 14
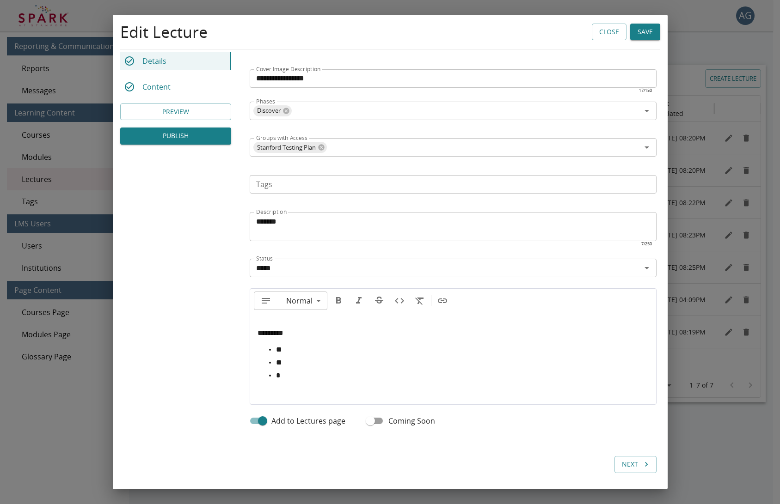
scroll to position [209, 0]
click at [600, 34] on button "Close" at bounding box center [609, 32] width 35 height 17
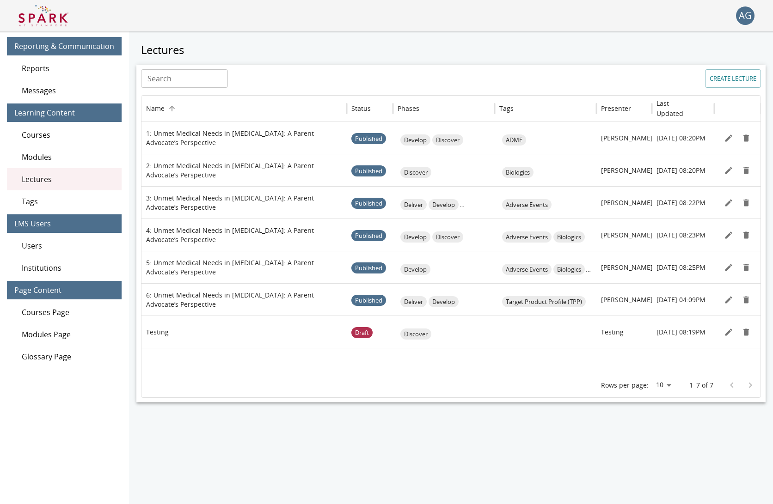
click at [719, 77] on button "CREATE LECTURE" at bounding box center [733, 78] width 56 height 18
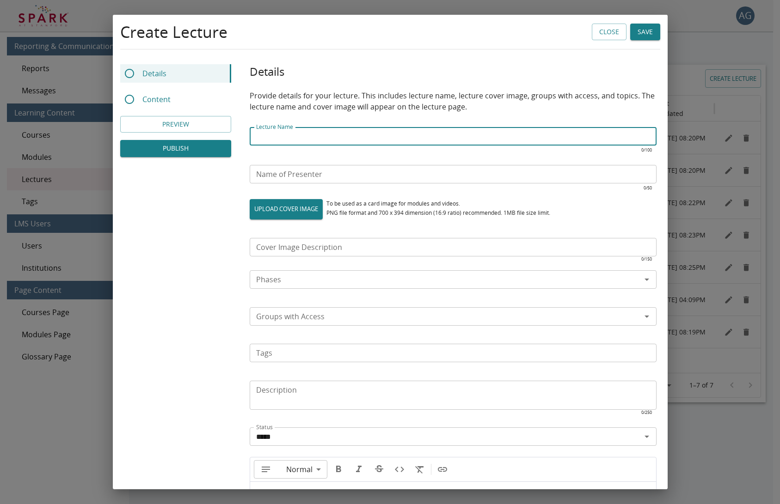
click at [354, 130] on input "Lecture Name" at bounding box center [453, 136] width 407 height 18
type input "**********"
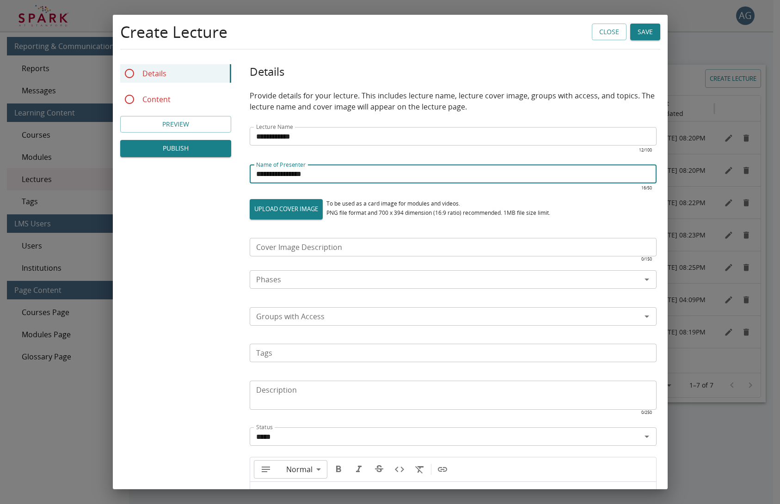
type input "**********"
click at [275, 241] on div "Cover Image Description Cover Image Description ​" at bounding box center [453, 253] width 407 height 30
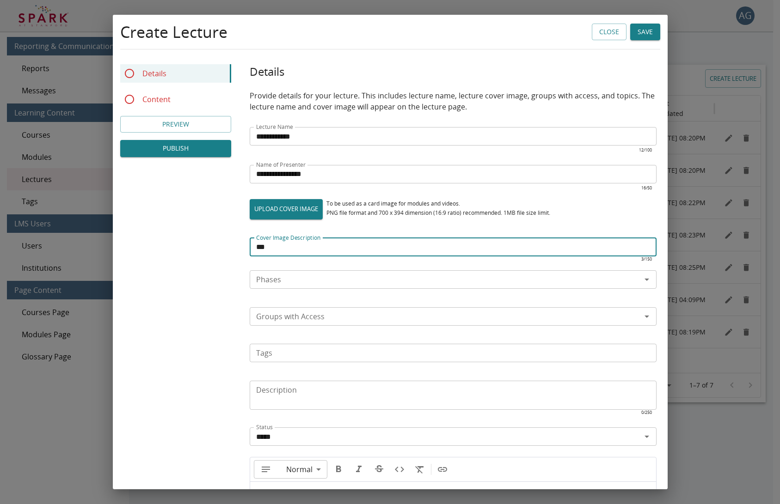
type input "***"
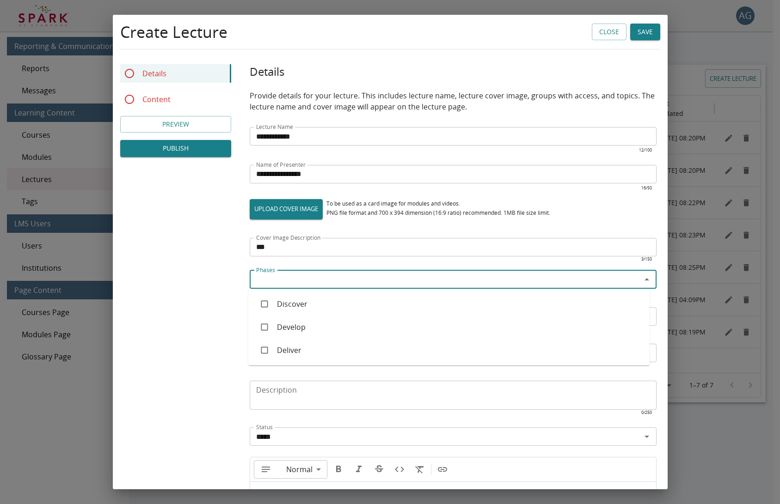
click at [276, 275] on input "Phases" at bounding box center [445, 279] width 386 height 13
click at [280, 298] on li "Discover" at bounding box center [448, 304] width 401 height 23
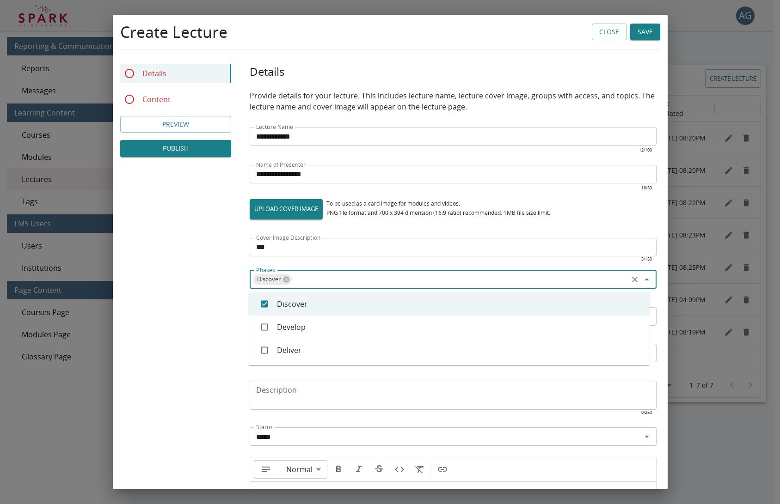
click at [284, 346] on li "Deliver" at bounding box center [448, 350] width 401 height 23
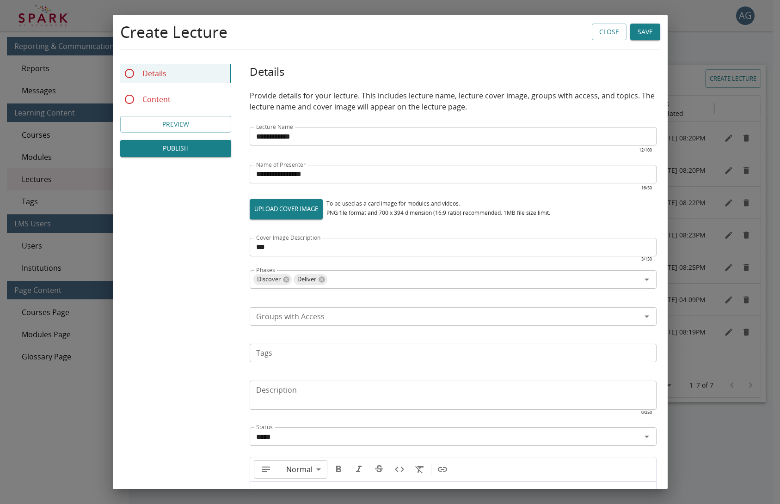
click at [232, 324] on div "**********" at bounding box center [390, 349] width 555 height 570
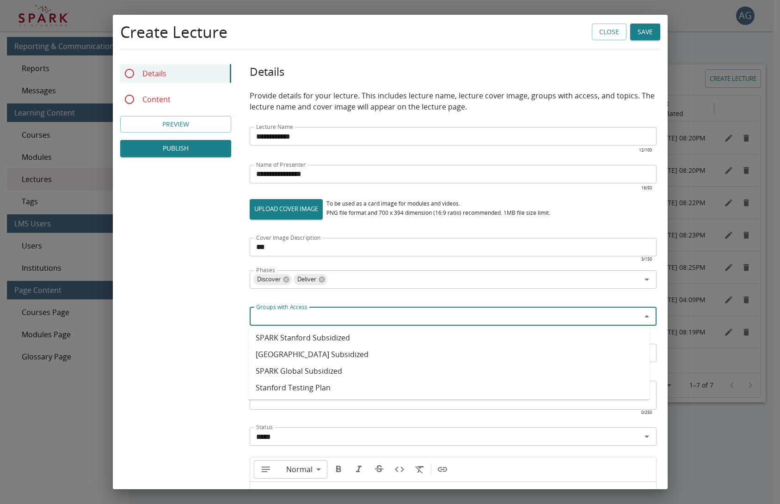
click at [266, 315] on input "Groups with Access" at bounding box center [445, 316] width 386 height 13
click at [273, 390] on li "Stanford Testing Plan" at bounding box center [448, 388] width 401 height 17
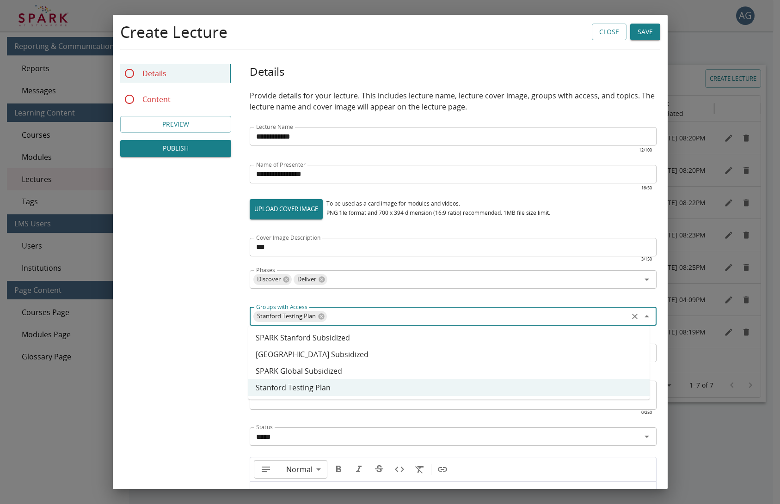
click at [225, 363] on div "**********" at bounding box center [390, 349] width 555 height 570
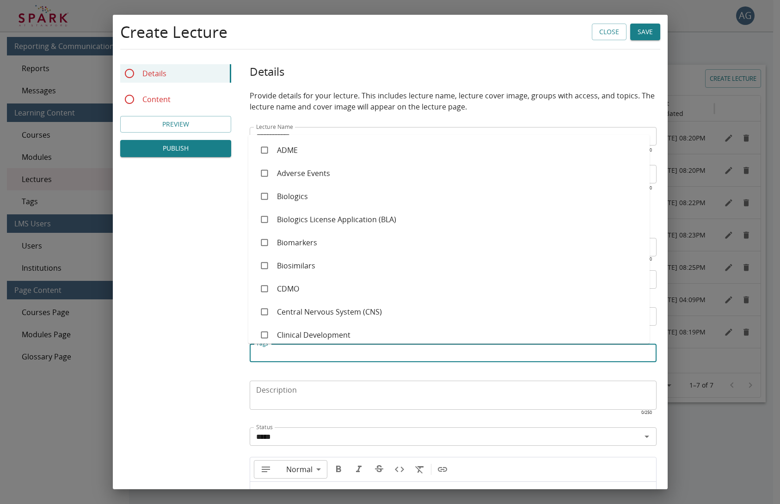
click at [274, 350] on input "Tags" at bounding box center [452, 353] width 400 height 13
click at [278, 208] on li "Biologics License Application (BLA)" at bounding box center [448, 219] width 401 height 23
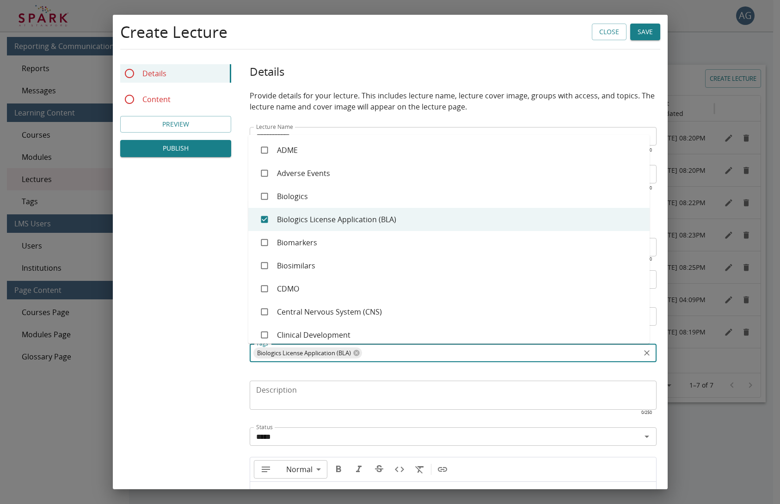
click at [282, 402] on textarea "Description" at bounding box center [453, 395] width 394 height 21
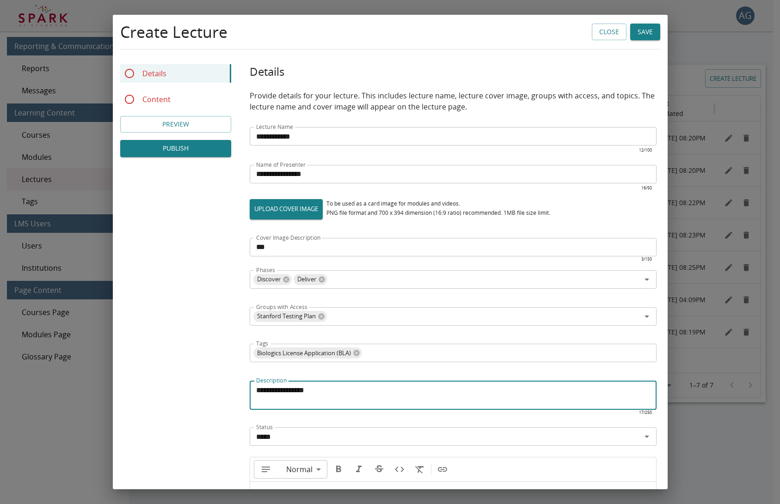
type textarea "**********"
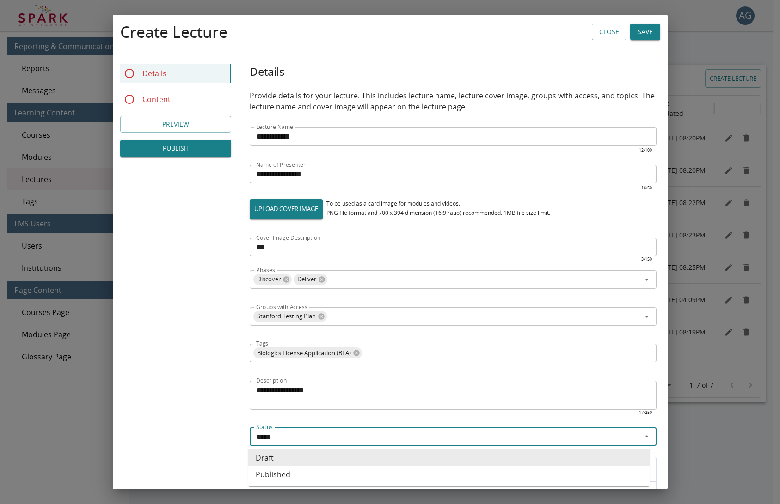
click at [290, 436] on input "*****" at bounding box center [445, 436] width 386 height 13
click at [261, 473] on li "Published" at bounding box center [448, 474] width 401 height 17
type input "*********"
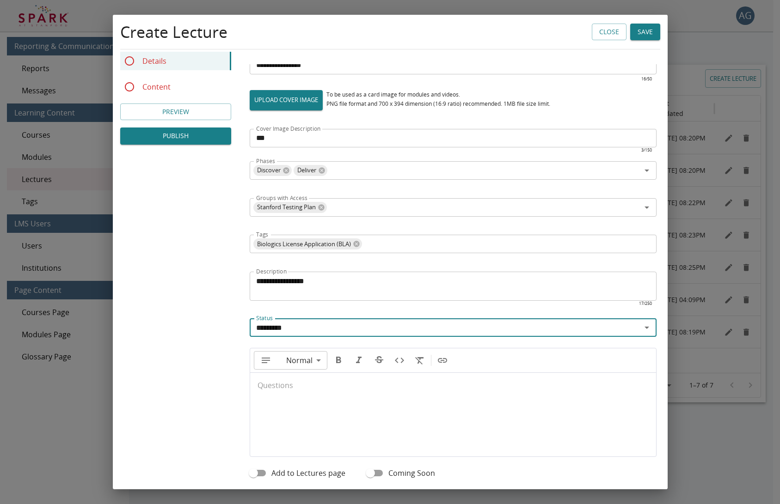
scroll to position [164, 0]
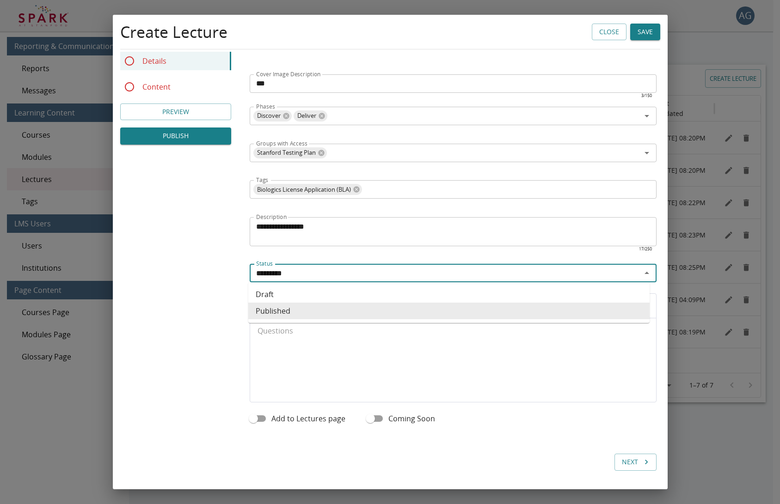
click at [290, 276] on input "*********" at bounding box center [445, 273] width 386 height 13
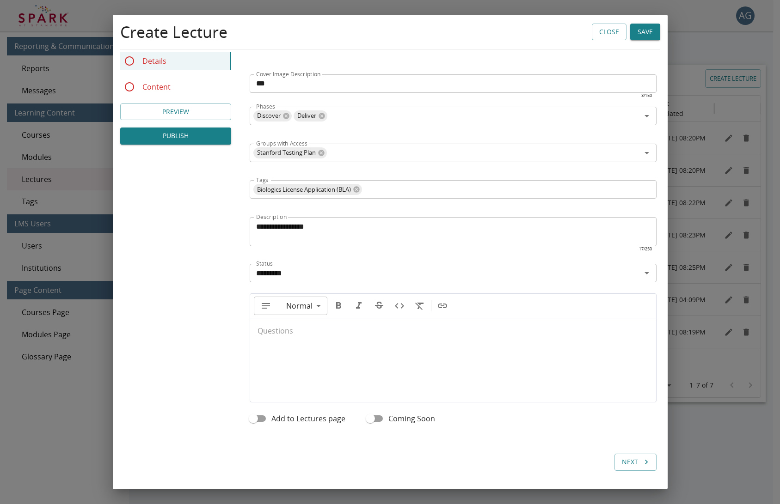
click at [302, 365] on div at bounding box center [453, 356] width 406 height 74
click at [284, 416] on span "Add to Lectures page" at bounding box center [308, 418] width 74 height 11
click at [291, 344] on div at bounding box center [453, 356] width 406 height 74
click at [305, 314] on body "AG 0 Reporting & Communication Reports Messages Learning Content Courses Module…" at bounding box center [390, 268] width 780 height 536
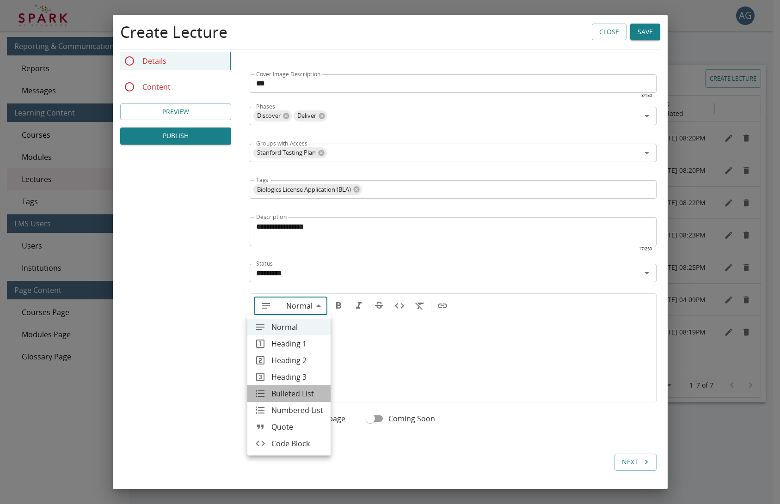
click at [288, 391] on span "Bulleted List" at bounding box center [297, 393] width 52 height 11
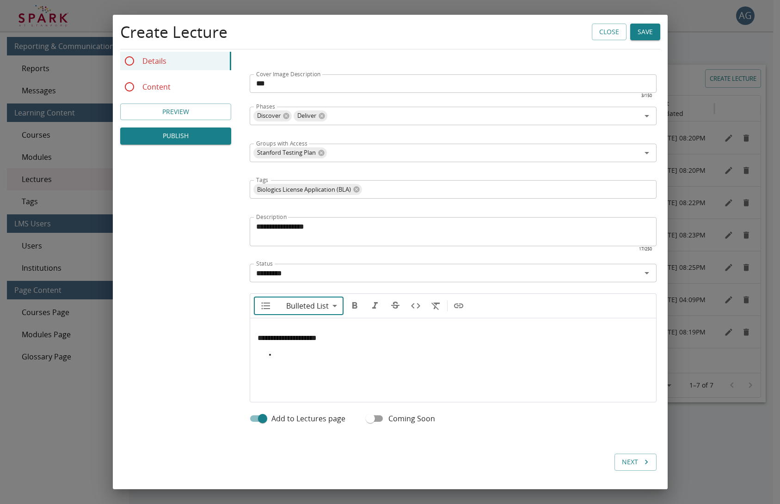
click at [293, 350] on li at bounding box center [462, 354] width 373 height 9
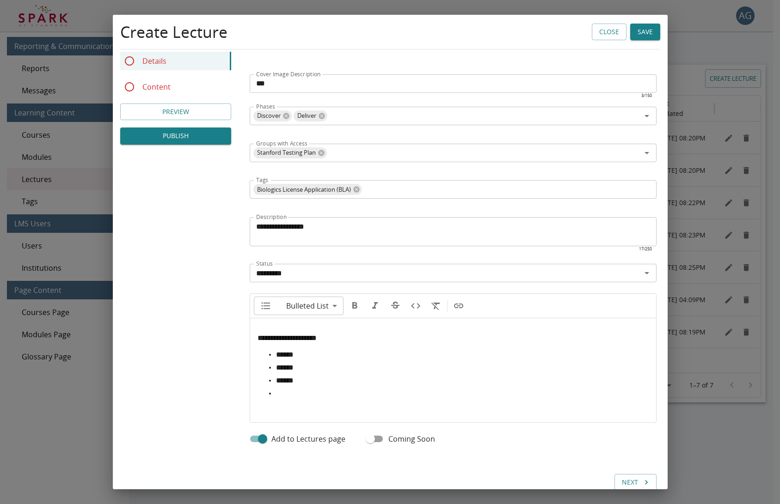
type input "*********"
drag, startPoint x: 263, startPoint y: 337, endPoint x: 262, endPoint y: 330, distance: 6.7
click at [263, 336] on span "**********" at bounding box center [286, 338] width 59 height 7
click at [261, 328] on div "**********" at bounding box center [453, 366] width 406 height 94
drag, startPoint x: 337, startPoint y: 340, endPoint x: 265, endPoint y: 335, distance: 71.8
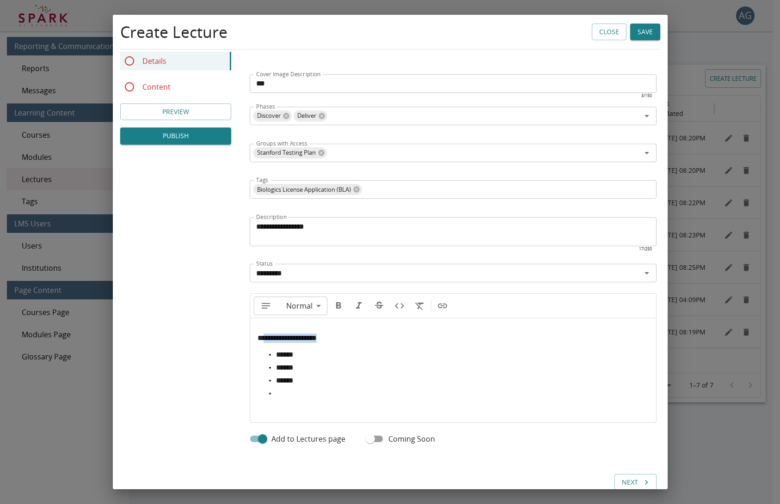
click at [265, 335] on p "**********" at bounding box center [452, 338] width 391 height 9
drag, startPoint x: 257, startPoint y: 337, endPoint x: 337, endPoint y: 328, distance: 80.4
click at [332, 342] on p "**********" at bounding box center [452, 338] width 391 height 9
click at [336, 310] on icon "Format bold" at bounding box center [338, 305] width 11 height 11
click at [632, 35] on button "Save" at bounding box center [645, 32] width 30 height 17
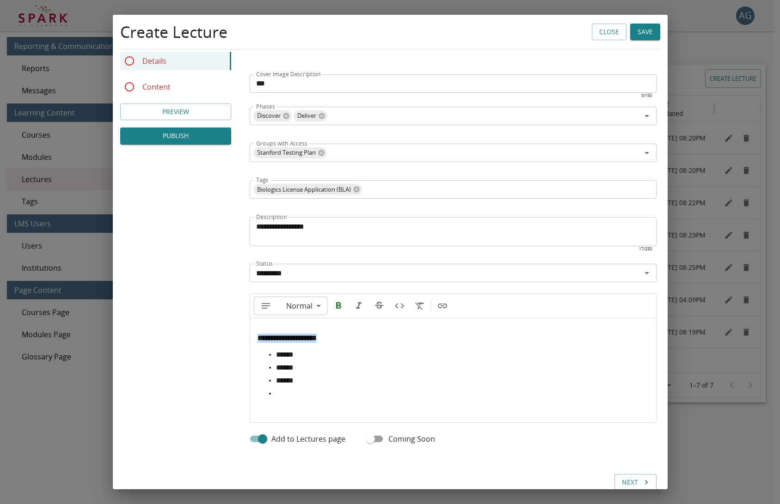
scroll to position [129, 0]
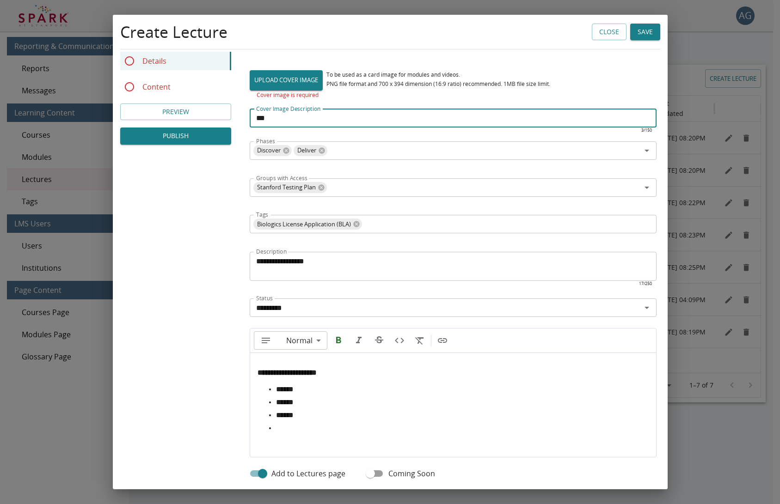
click at [353, 124] on input "***" at bounding box center [453, 118] width 407 height 18
type input "*"
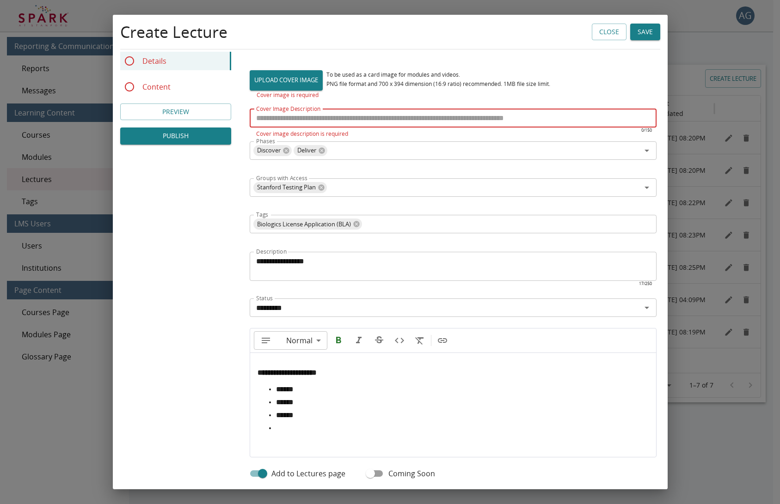
click at [368, 121] on input "Cover Image Description" at bounding box center [453, 118] width 407 height 18
click at [300, 85] on label "UPLOAD COVER IMAGE" at bounding box center [286, 80] width 73 height 20
click at [250, 90] on input "UPLOAD COVER IMAGE" at bounding box center [250, 90] width 0 height 0
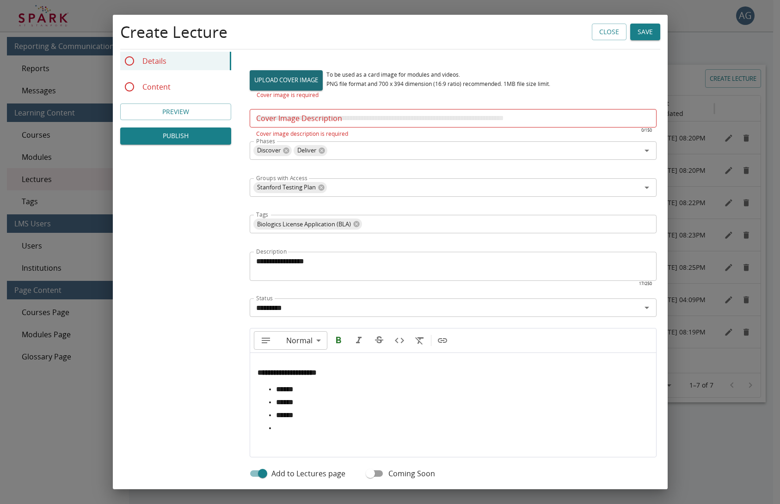
type input "**********"
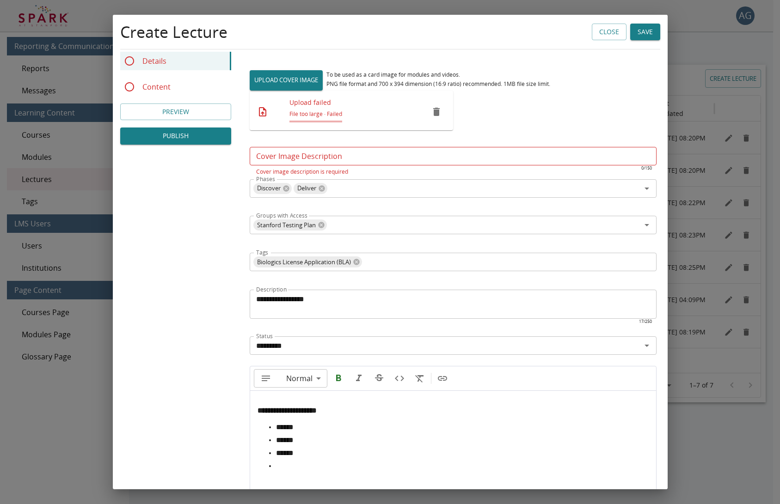
click at [431, 112] on icon "remove" at bounding box center [436, 111] width 11 height 11
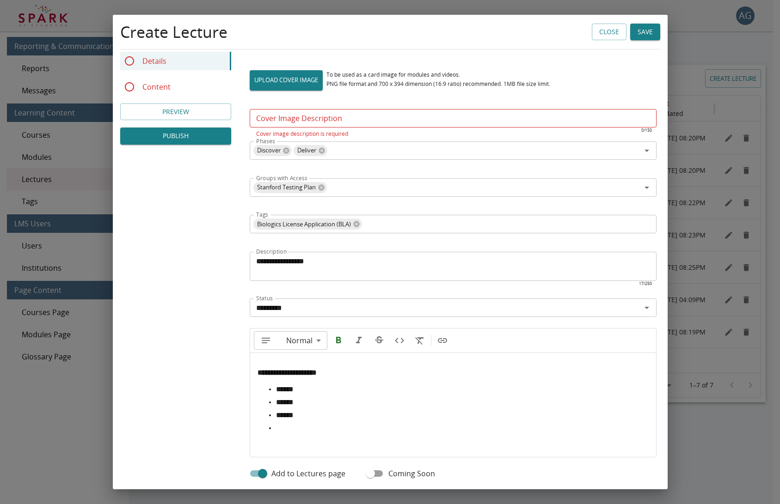
click at [342, 117] on input "Cover Image Description" at bounding box center [453, 118] width 407 height 18
click at [299, 133] on p "Cover image description is required" at bounding box center [453, 133] width 394 height 9
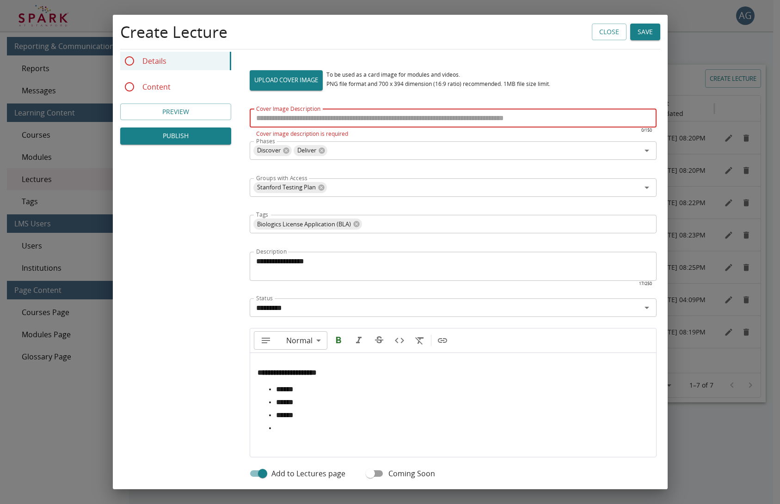
click at [293, 109] on div "Cover Image Description Cover Image Description Cover image description is requ…" at bounding box center [453, 124] width 407 height 30
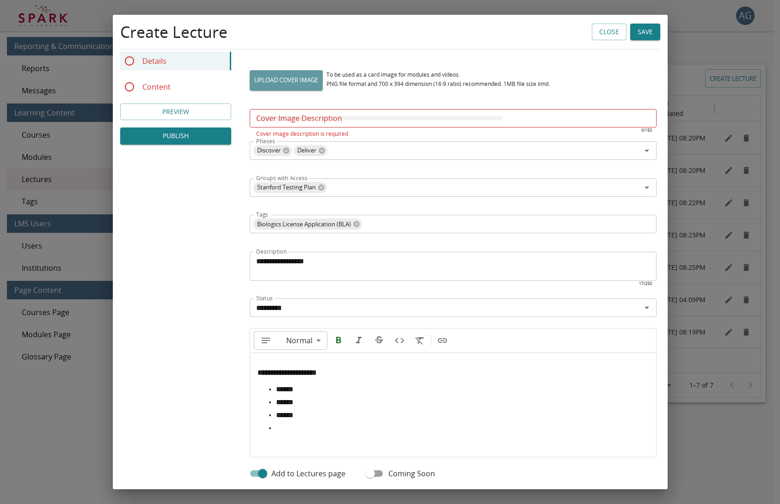
click at [299, 74] on label "UPLOAD COVER IMAGE" at bounding box center [286, 80] width 73 height 20
click at [250, 90] on input "UPLOAD COVER IMAGE" at bounding box center [250, 90] width 0 height 0
type input "**********"
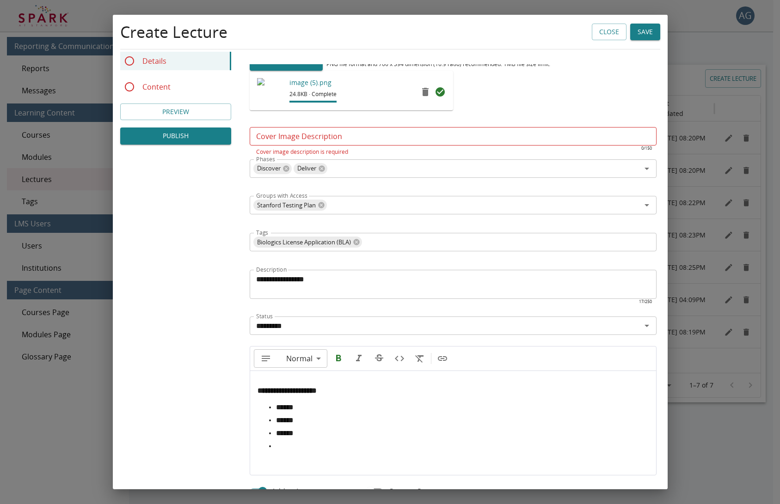
scroll to position [151, 0]
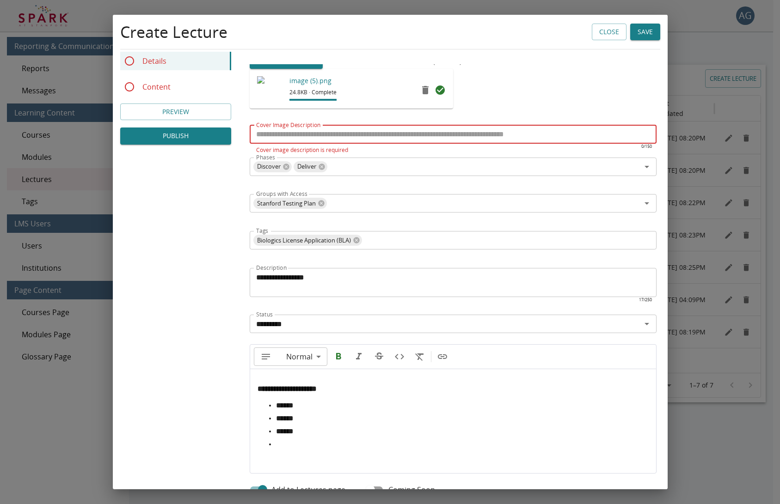
click at [290, 135] on input "Cover Image Description" at bounding box center [453, 134] width 407 height 18
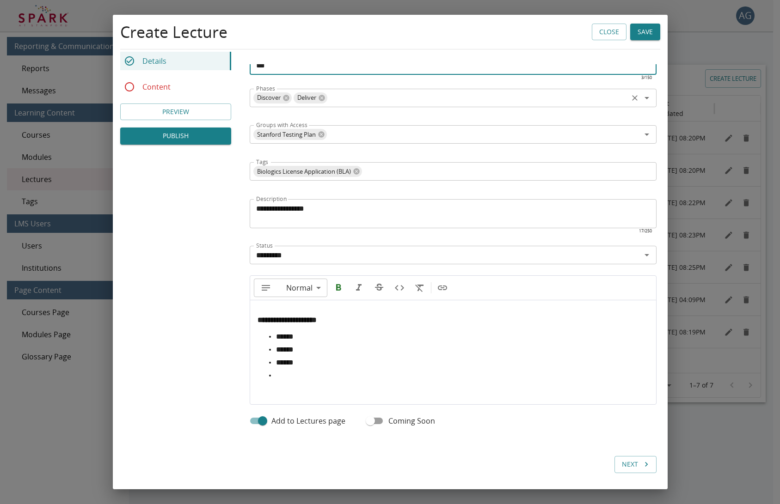
scroll to position [222, 0]
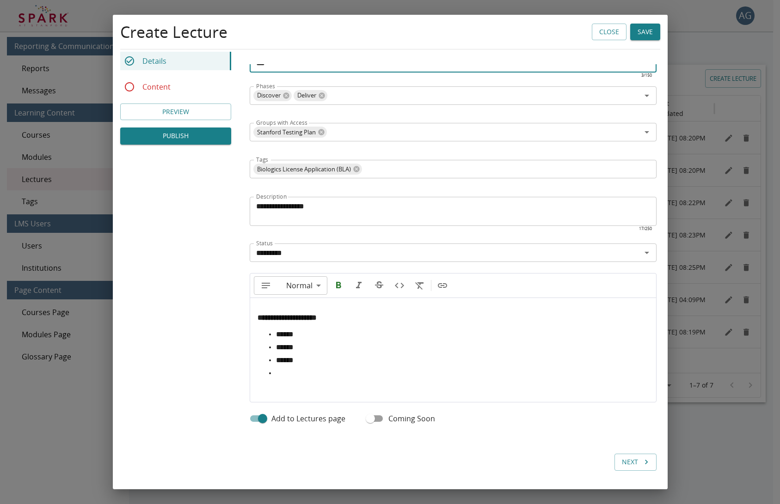
type input "***"
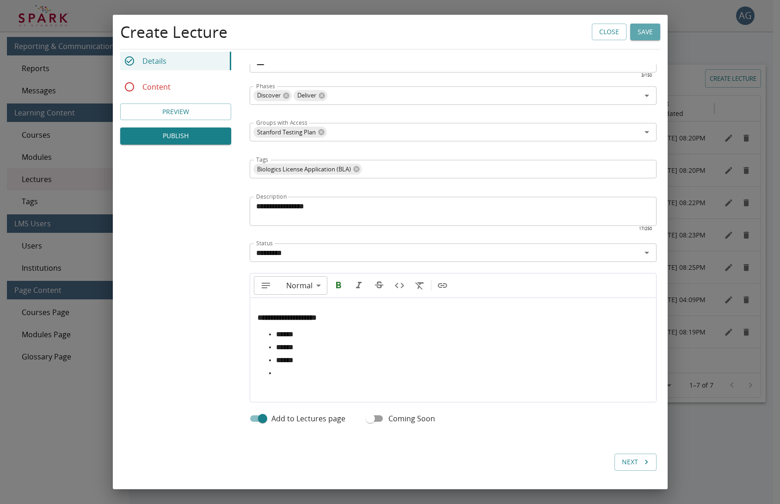
click at [630, 35] on button "Save" at bounding box center [645, 32] width 30 height 17
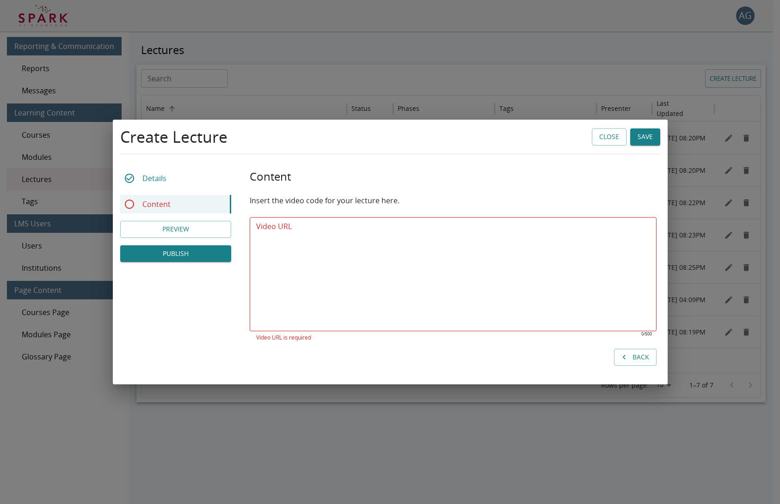
scroll to position [0, 0]
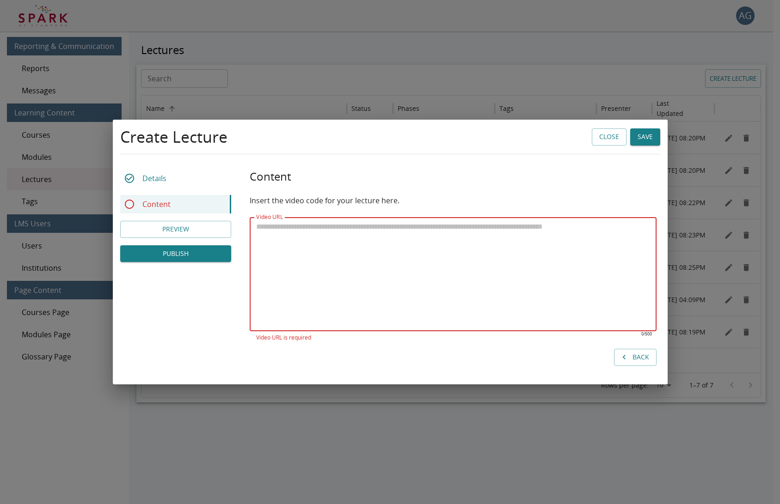
click at [420, 257] on textarea "Video URL" at bounding box center [453, 274] width 394 height 106
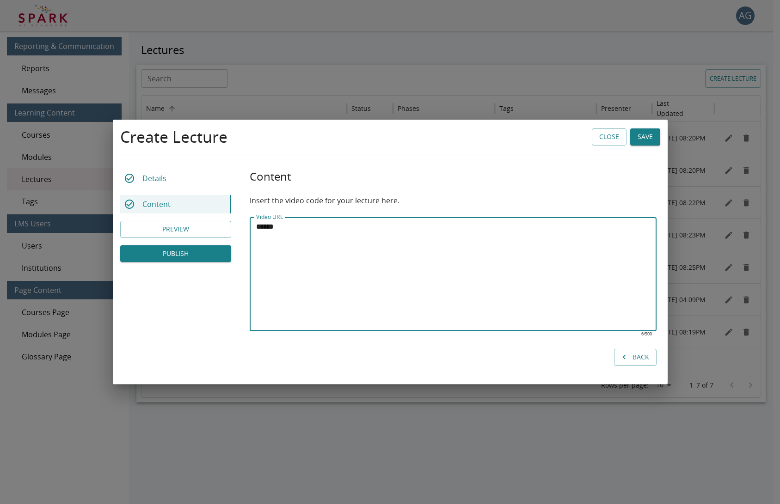
type textarea "******"
click at [646, 132] on button "Save" at bounding box center [645, 137] width 30 height 17
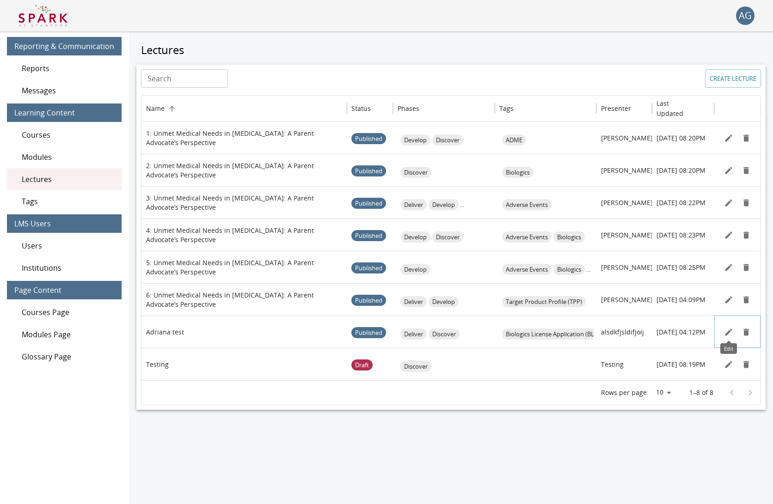
click at [729, 335] on icon "Edit" at bounding box center [728, 332] width 9 height 9
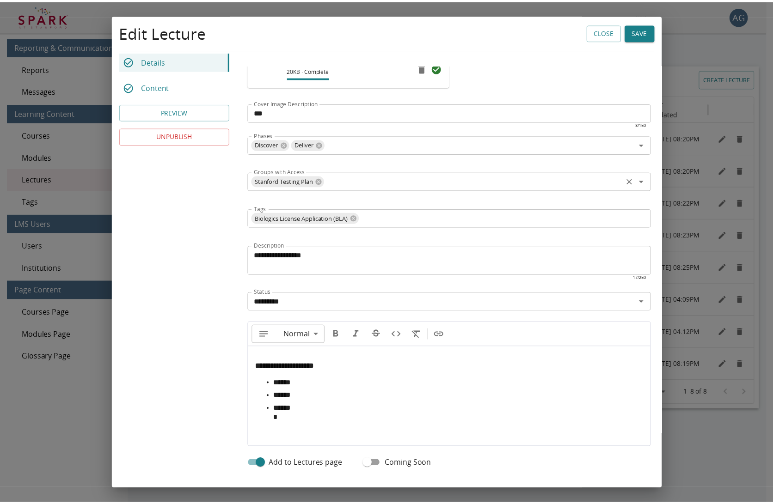
scroll to position [171, 0]
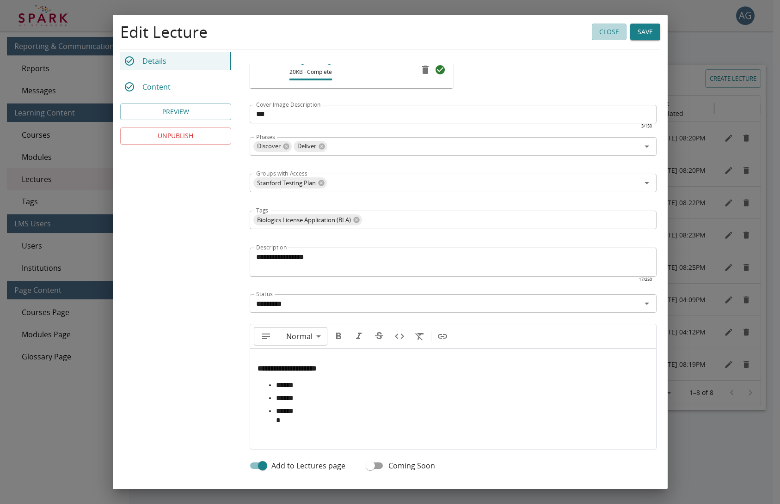
drag, startPoint x: 606, startPoint y: 32, endPoint x: 525, endPoint y: 46, distance: 82.0
click at [605, 32] on button "Close" at bounding box center [609, 32] width 35 height 17
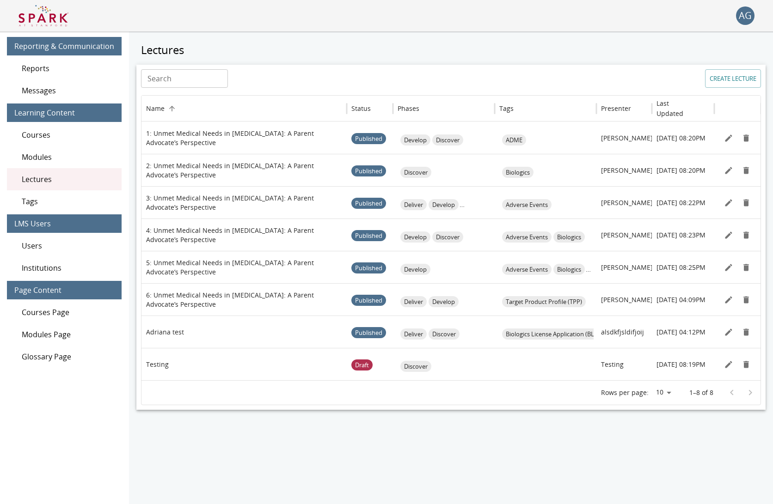
click at [52, 11] on img at bounding box center [43, 16] width 50 height 22
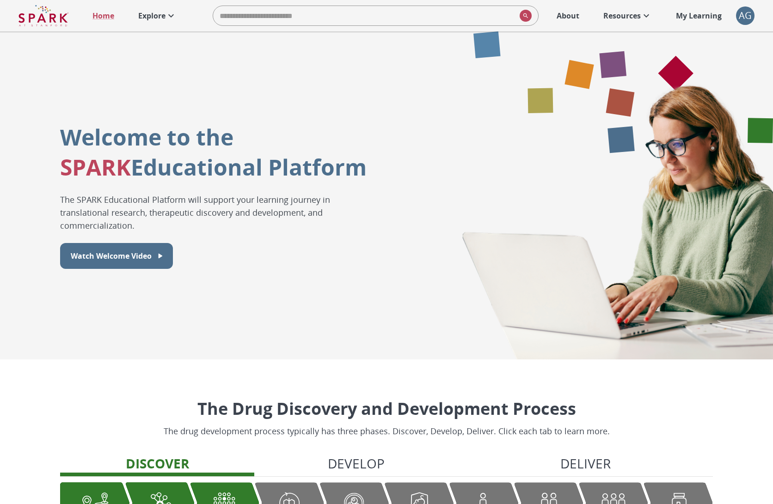
click at [169, 13] on icon at bounding box center [170, 15] width 11 height 11
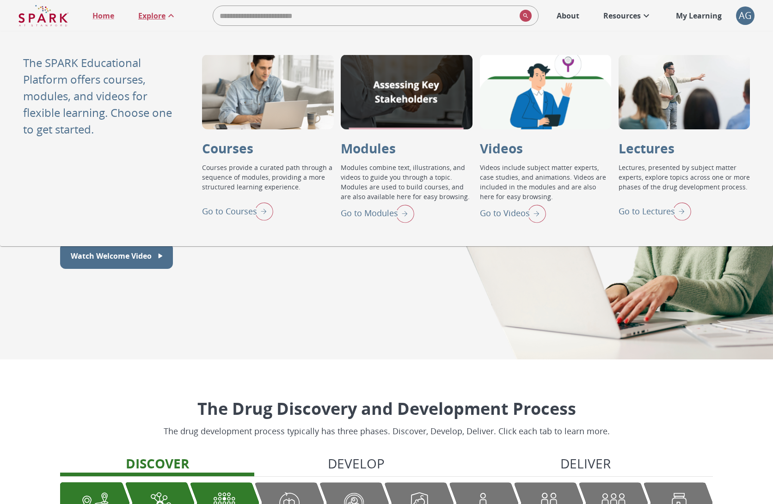
click at [674, 206] on img "Go to Lectures" at bounding box center [679, 211] width 23 height 24
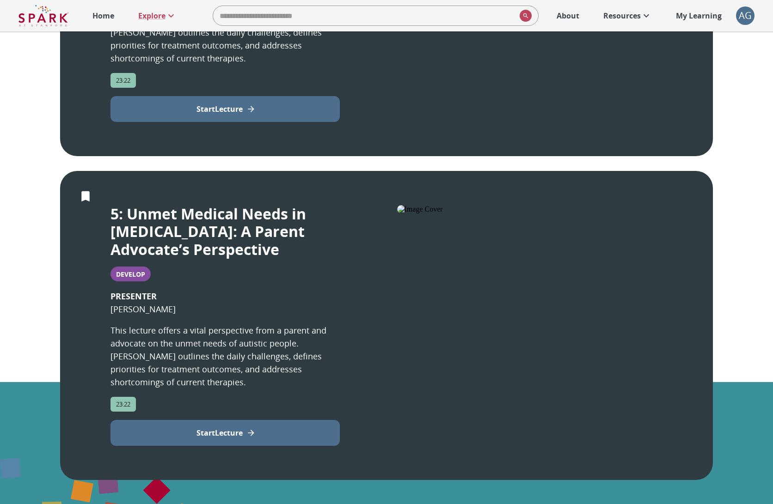
scroll to position [1393, 0]
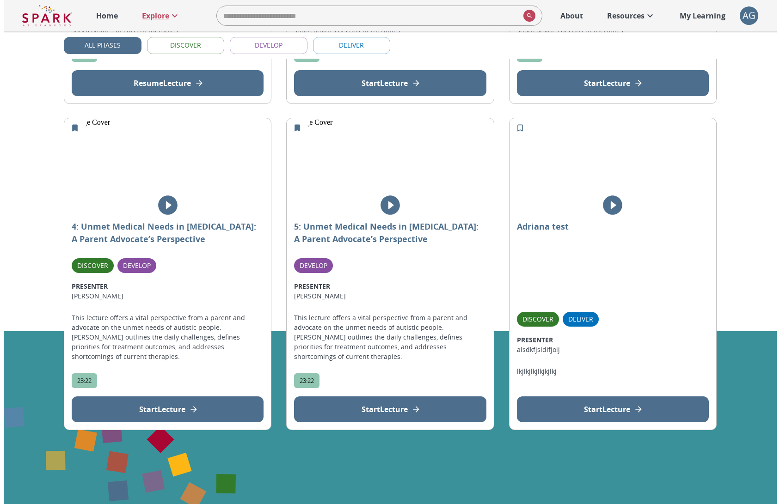
scroll to position [469, 0]
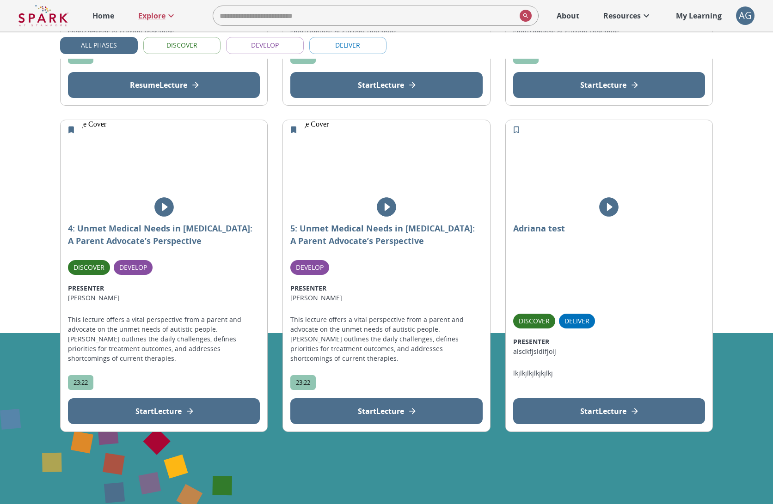
click at [527, 294] on p "Adriana test" at bounding box center [609, 262] width 192 height 80
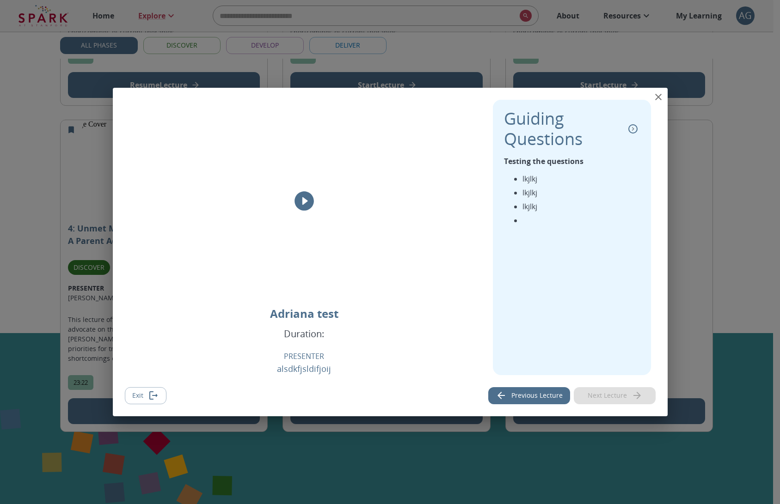
scroll to position [0, 0]
click at [656, 99] on icon "close" at bounding box center [658, 97] width 11 height 11
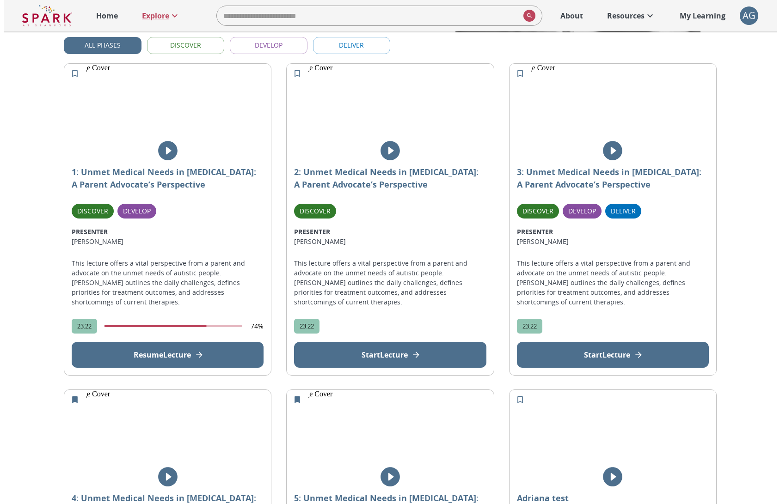
scroll to position [558, 0]
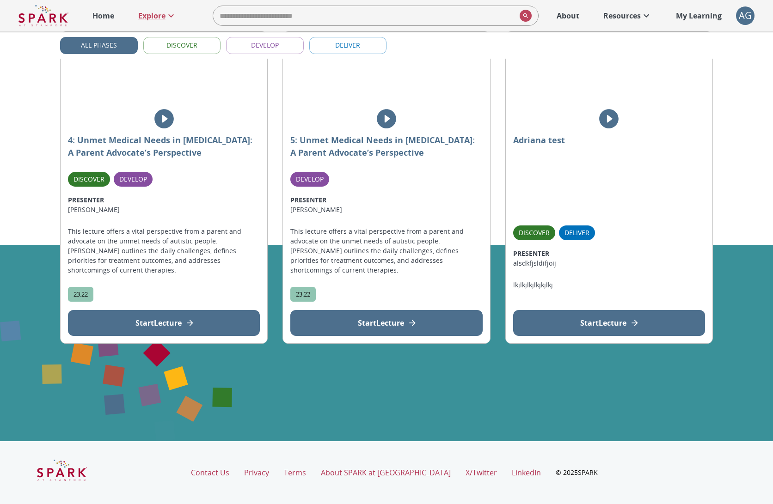
drag, startPoint x: 539, startPoint y: 188, endPoint x: 619, endPoint y: 203, distance: 80.9
click at [619, 203] on p "Adriana test" at bounding box center [609, 174] width 192 height 80
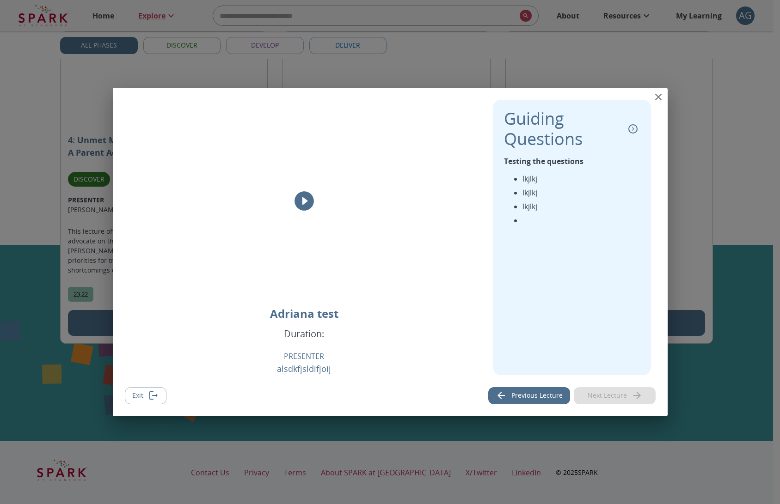
scroll to position [0, 0]
click at [658, 95] on icon "close" at bounding box center [658, 97] width 11 height 11
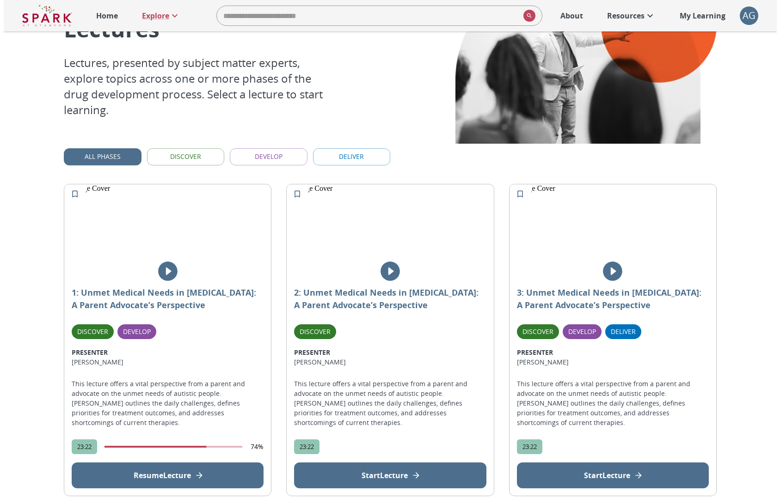
scroll to position [558, 0]
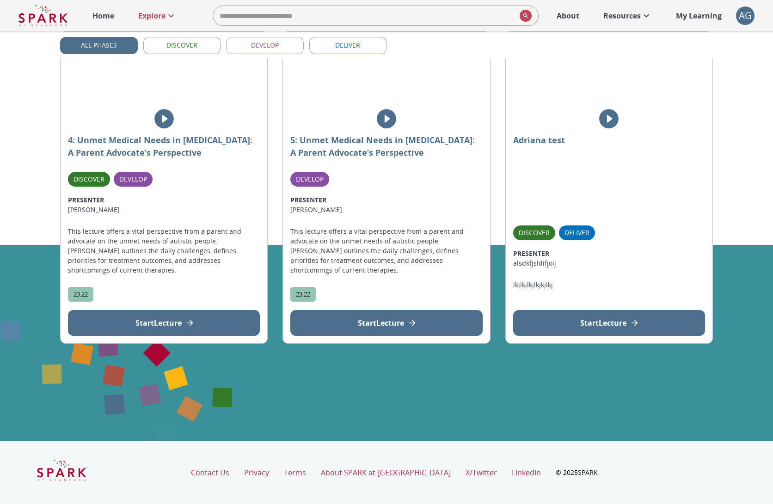
click at [534, 191] on p "Adriana test" at bounding box center [609, 174] width 192 height 80
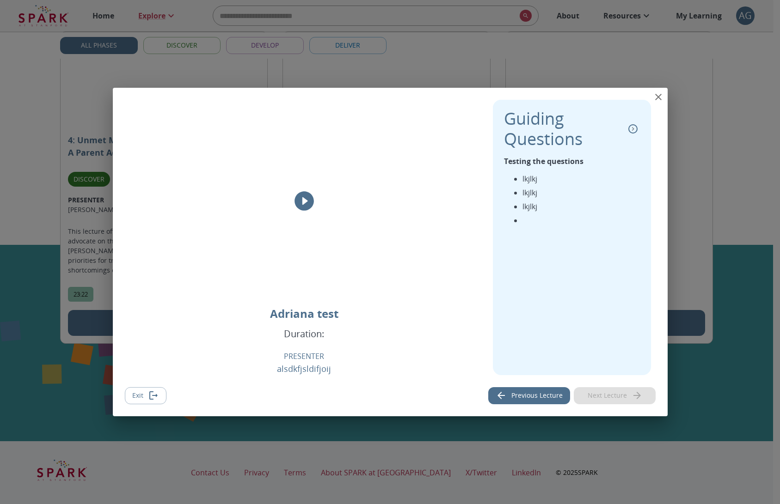
scroll to position [0, 0]
click at [661, 103] on button "close" at bounding box center [658, 97] width 18 height 18
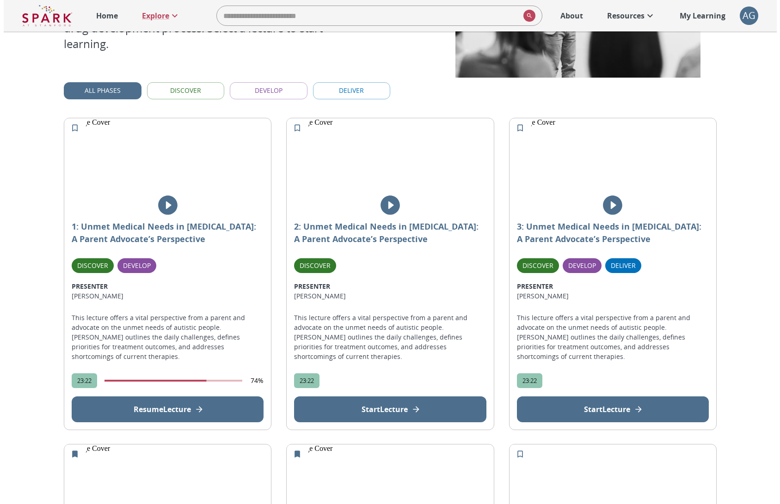
scroll to position [558, 0]
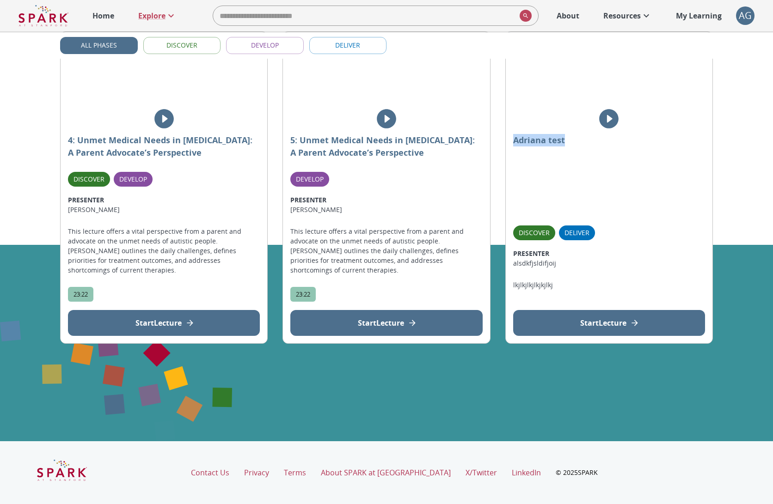
drag, startPoint x: 684, startPoint y: 159, endPoint x: 529, endPoint y: 112, distance: 161.3
click at [529, 112] on div "Adriana test Discover Deliver PRESENTER alsdkfjsldifjoij lkjlkjlkjlkjkjlkj Star…" at bounding box center [609, 187] width 208 height 312
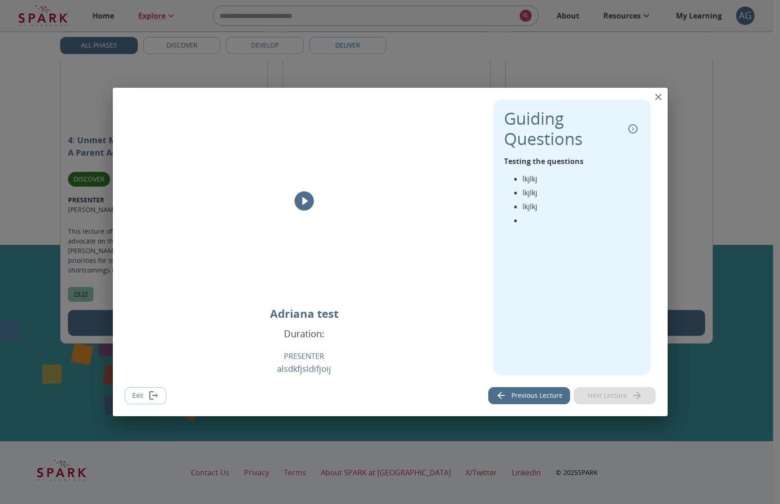
scroll to position [0, 0]
click at [659, 93] on icon "close" at bounding box center [658, 97] width 11 height 11
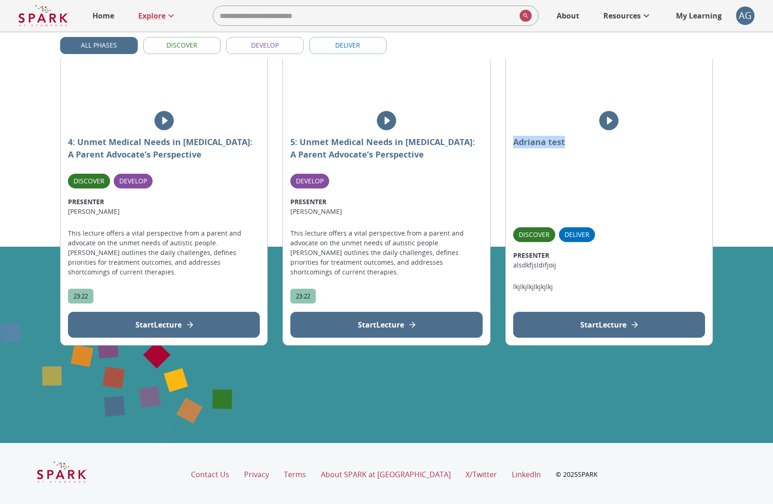
scroll to position [554, 0]
